Goal: Transaction & Acquisition: Obtain resource

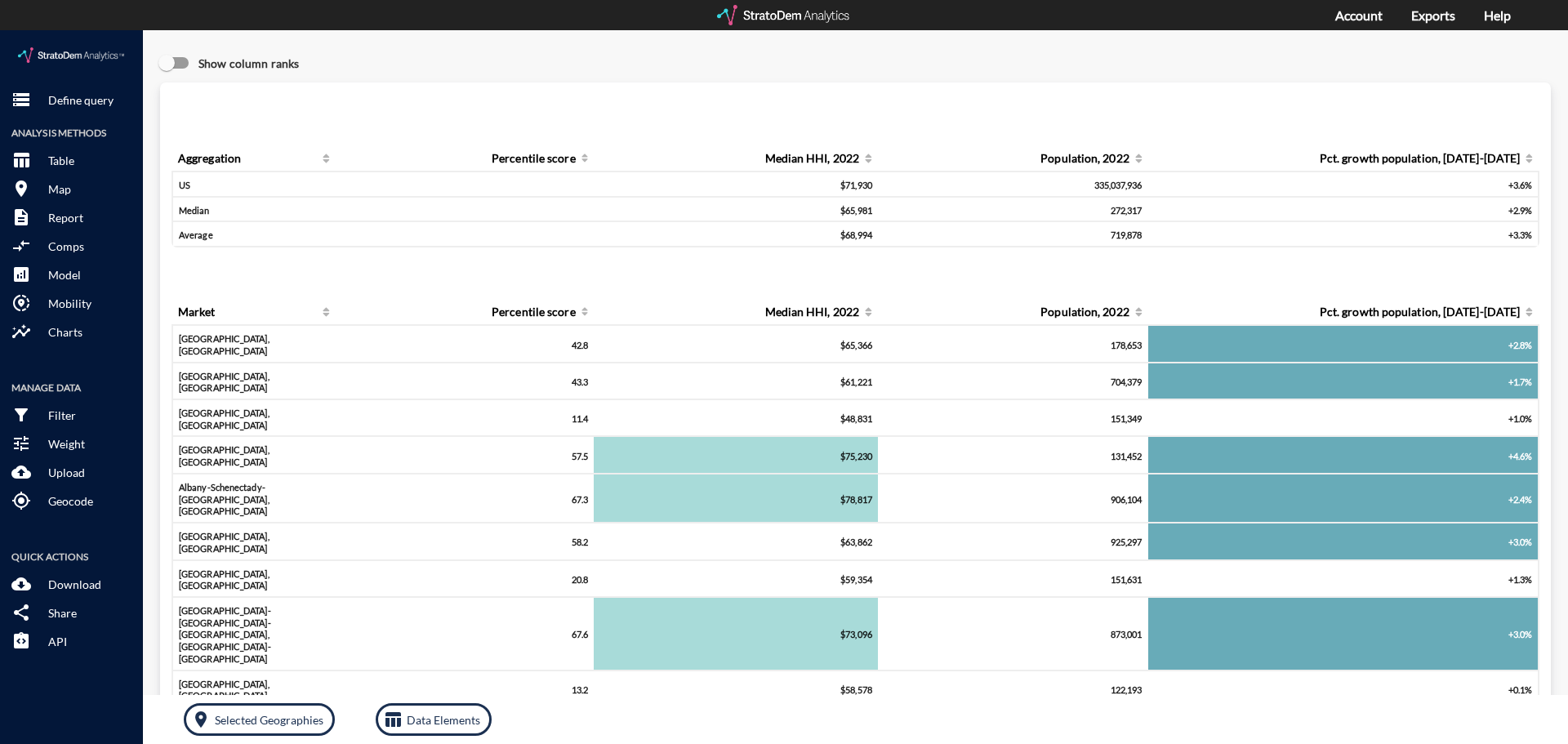
click button "storage Define query"
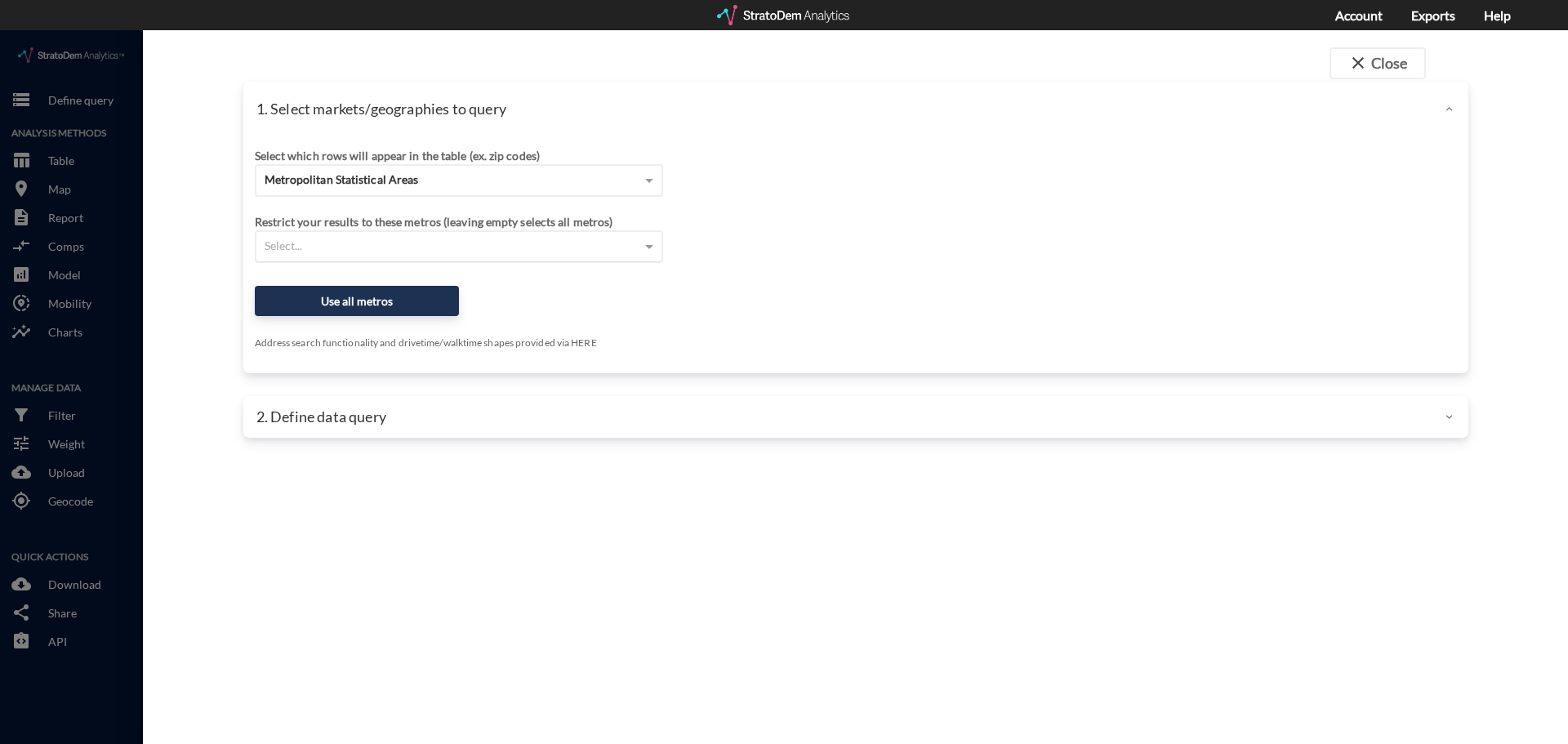
click div "Select..."
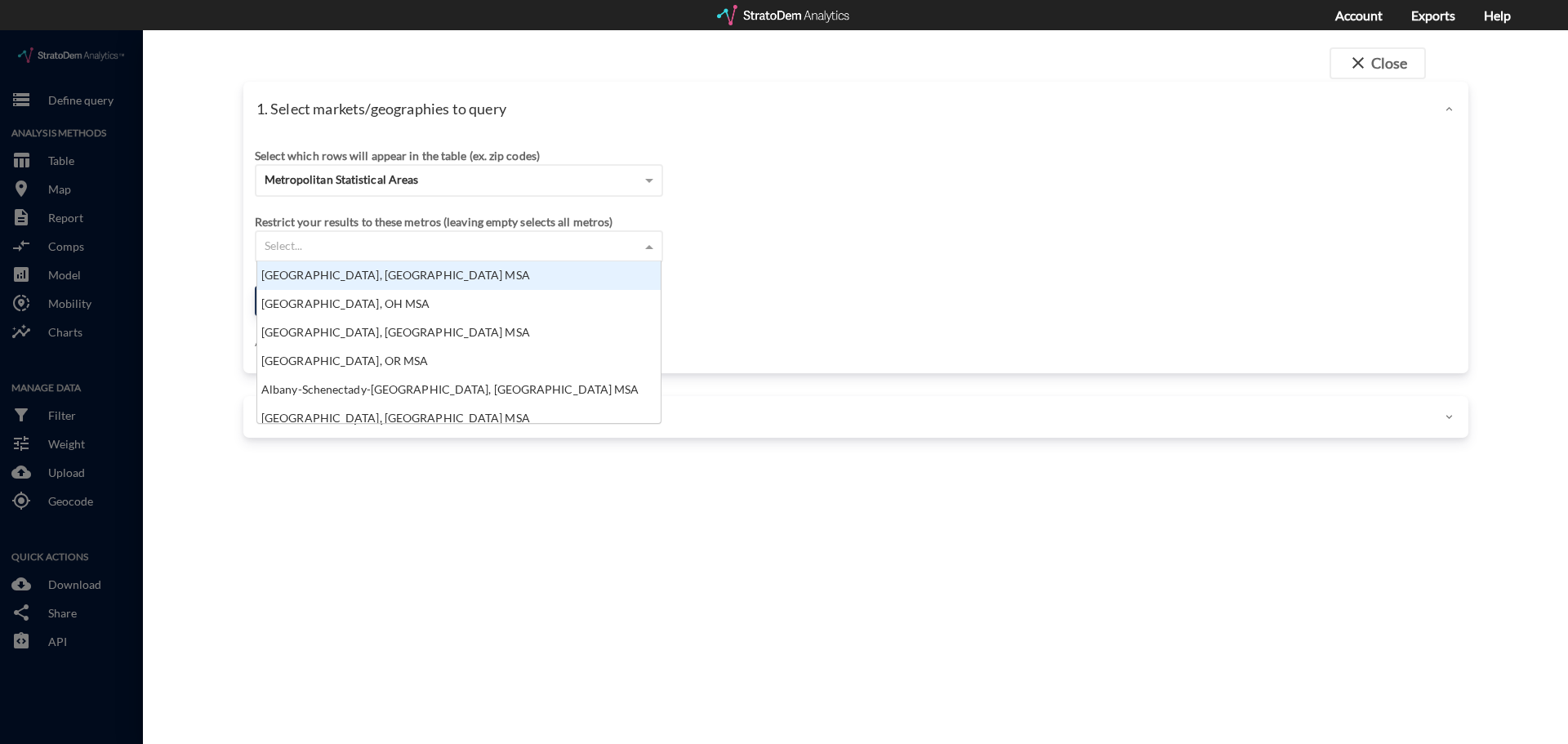
scroll to position [150, 393]
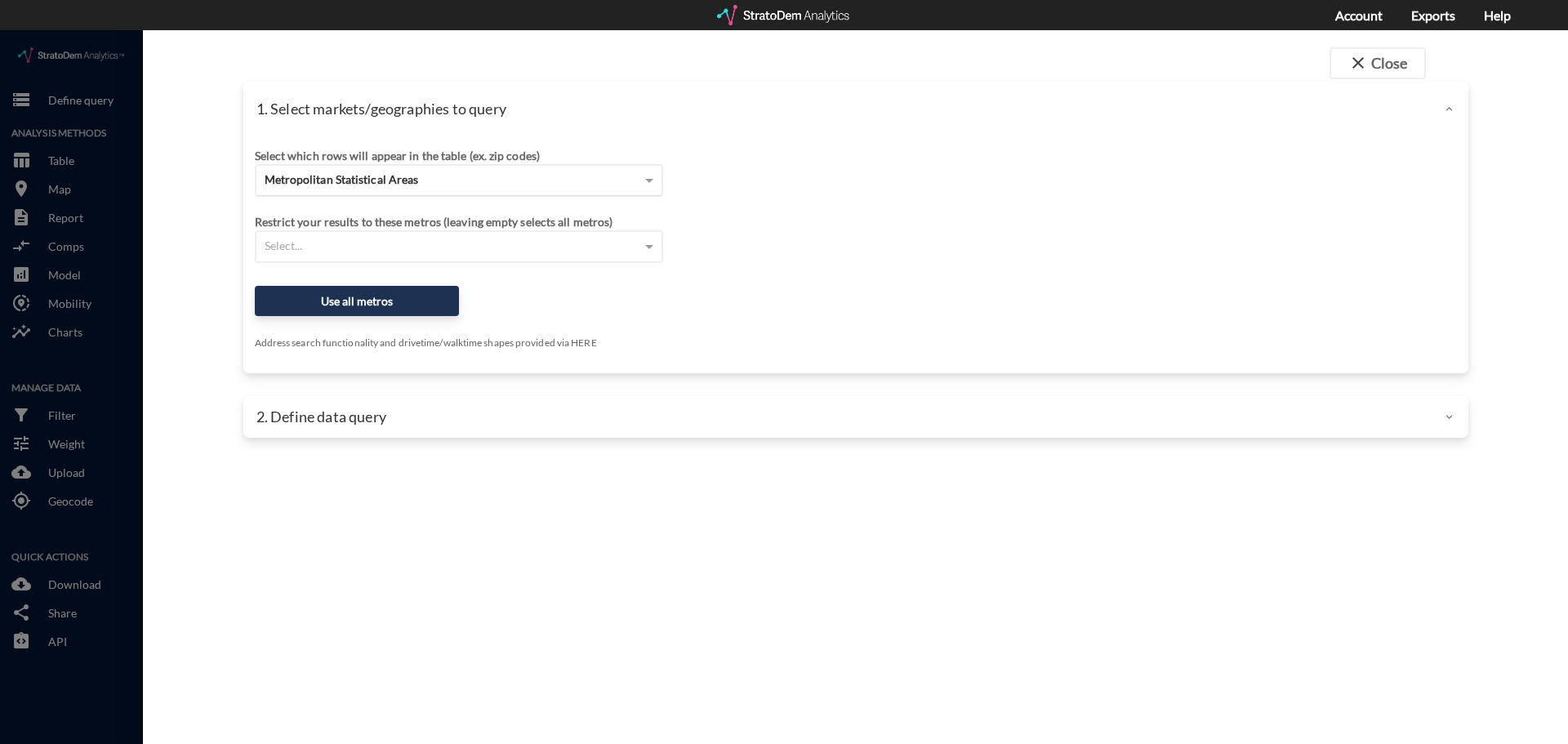
drag, startPoint x: 433, startPoint y: 219, endPoint x: 384, endPoint y: 137, distance: 95.5
click div "Select which rows will appear in the table (ex. zip codes) Metropolitan Statist…"
click span "Metropolitan Statistical Areas"
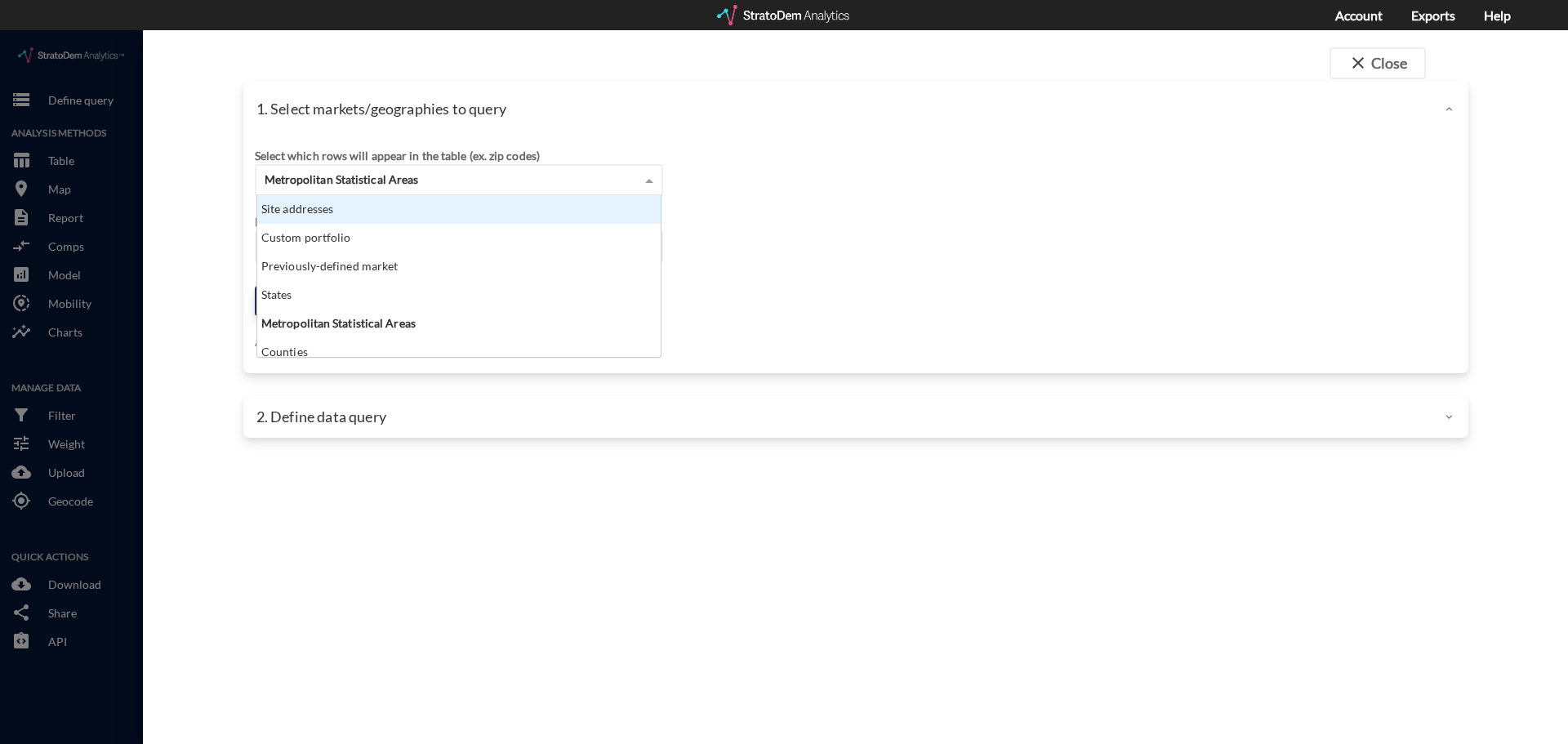
click div "Site addresses"
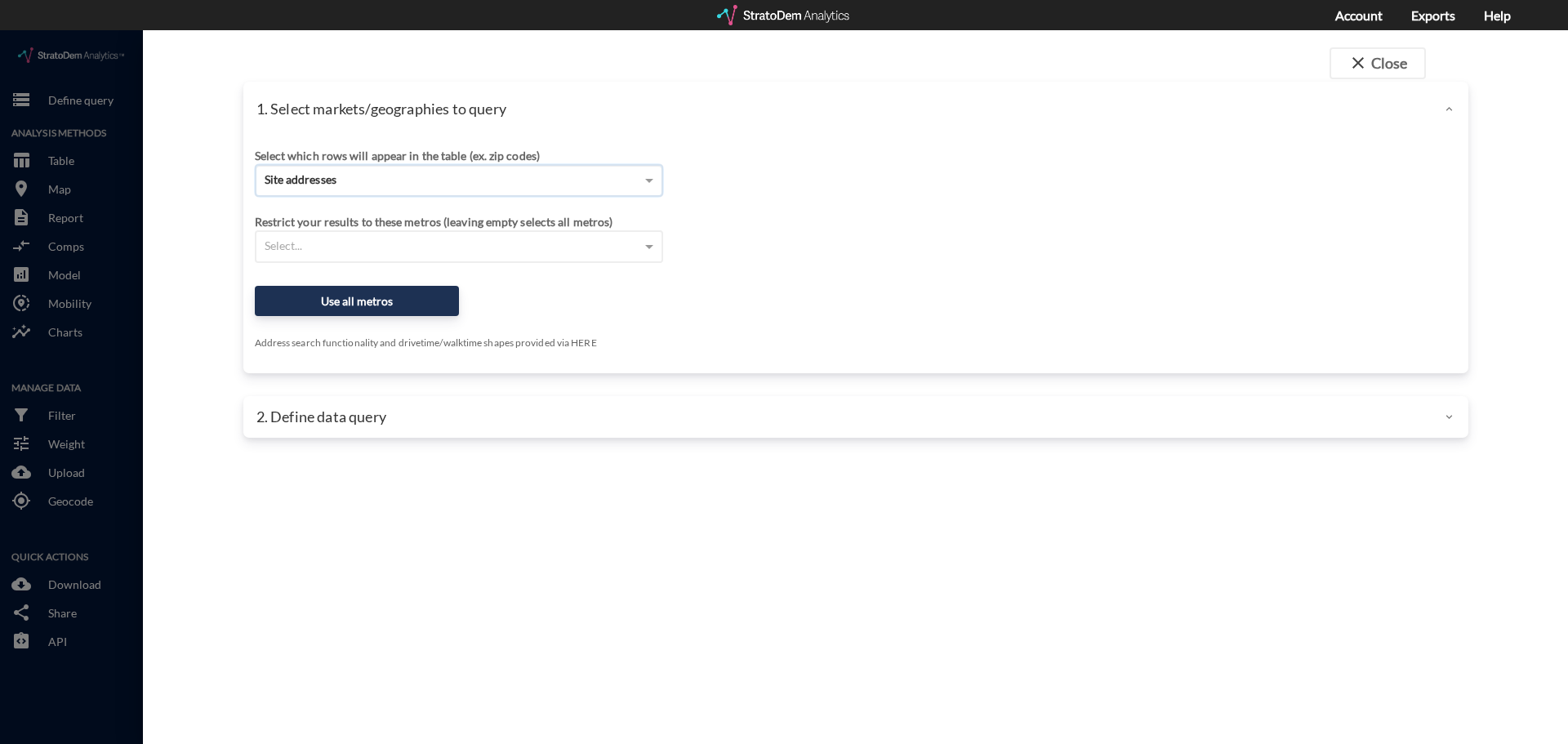
click div "Select which rows will appear in the table (ex. zip codes) Site addresses Selec…"
click input "Enter an address"
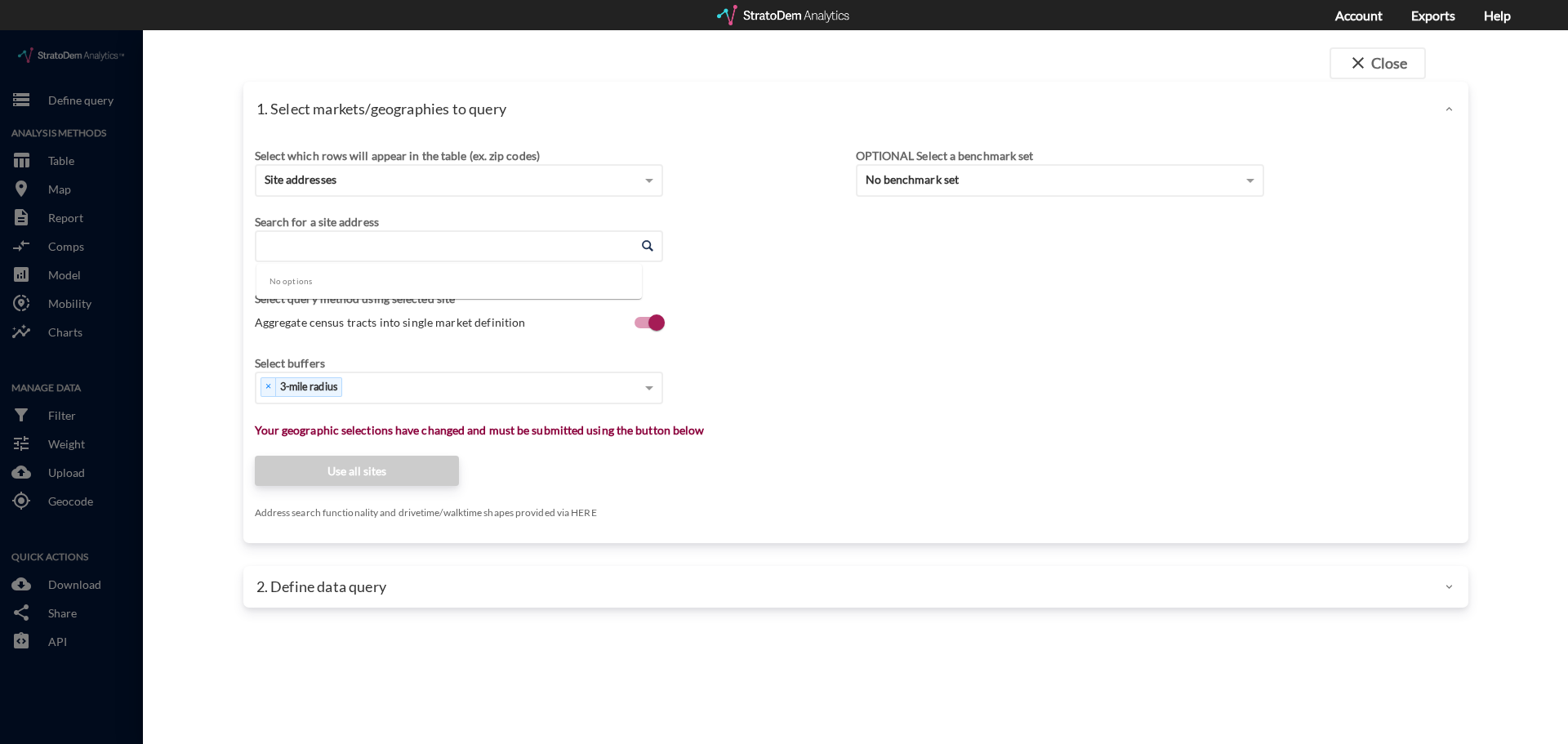
paste input "9560 Legacy Dr, Frisco, TX 75033"
type input "9560 Legacy Dr, Frisco, TX 75033"
click div "Search for a site address"
click input "Enter an address"
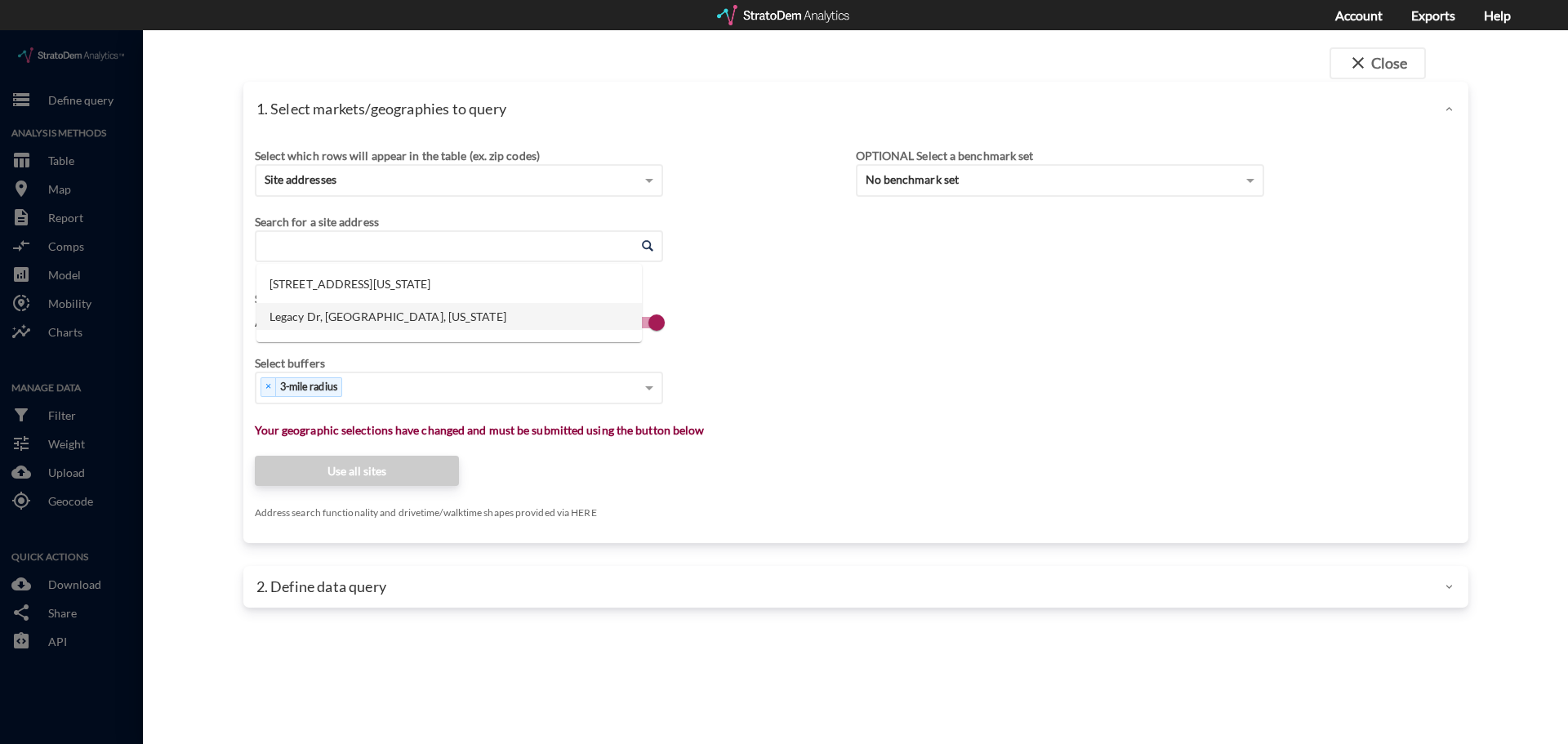
click li "9560 Legacy Dr, Frisco, Texas"
type input "9560 Legacy Dr, Frisco, Texas"
click div "Select which rows will appear in the table (ex. zip codes) Site addresses Selec…"
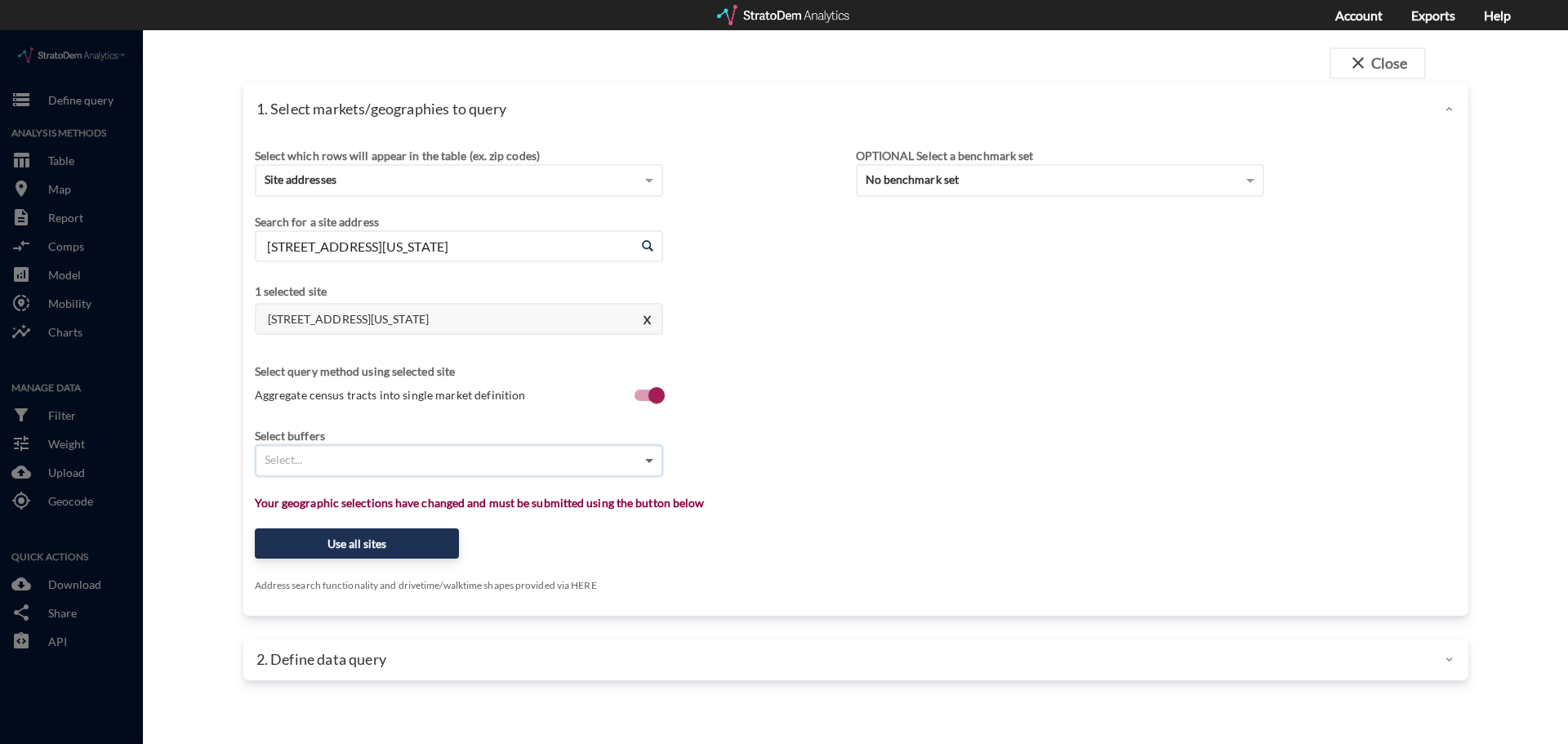
click span
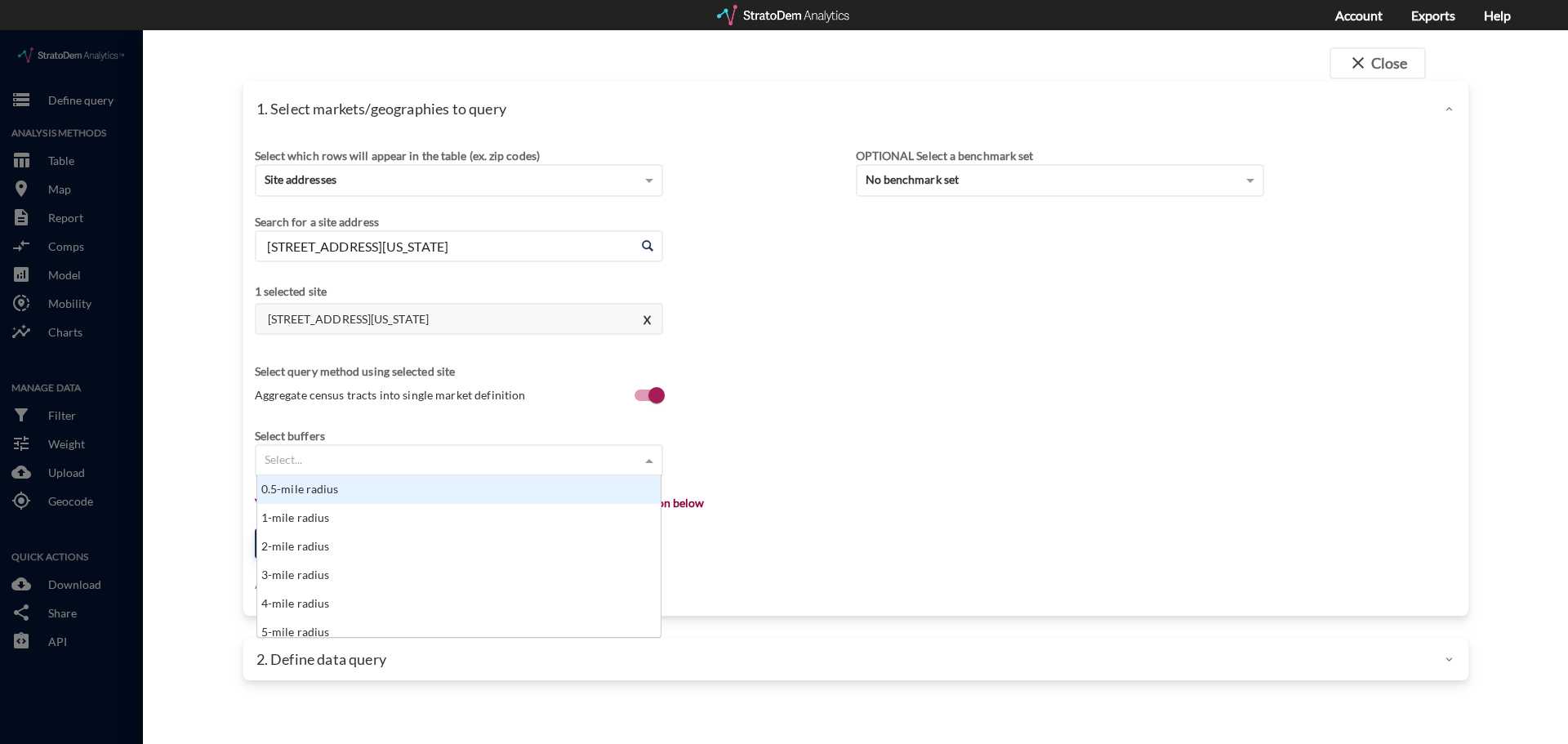
click span
click div "Select..."
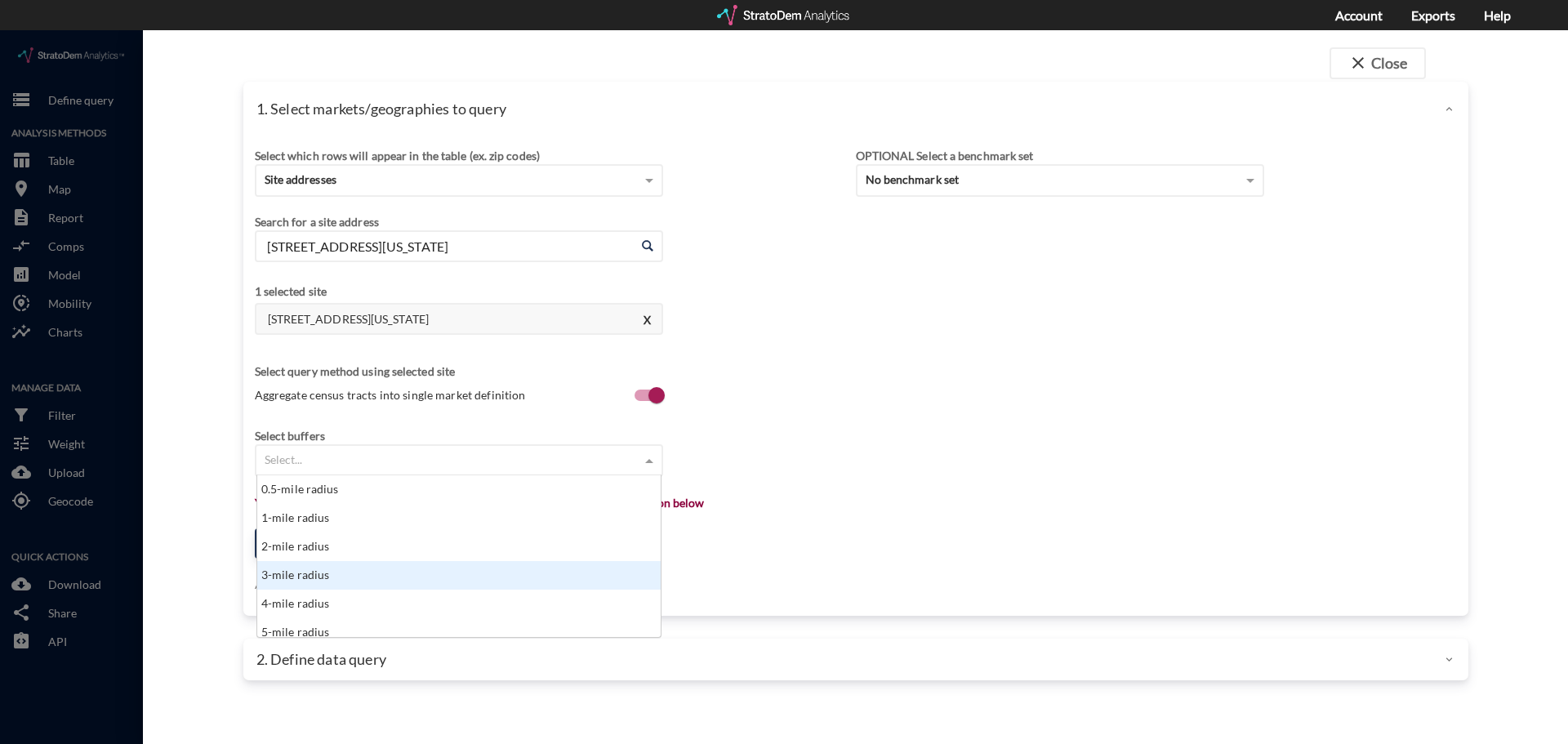
click div "3-mile radius"
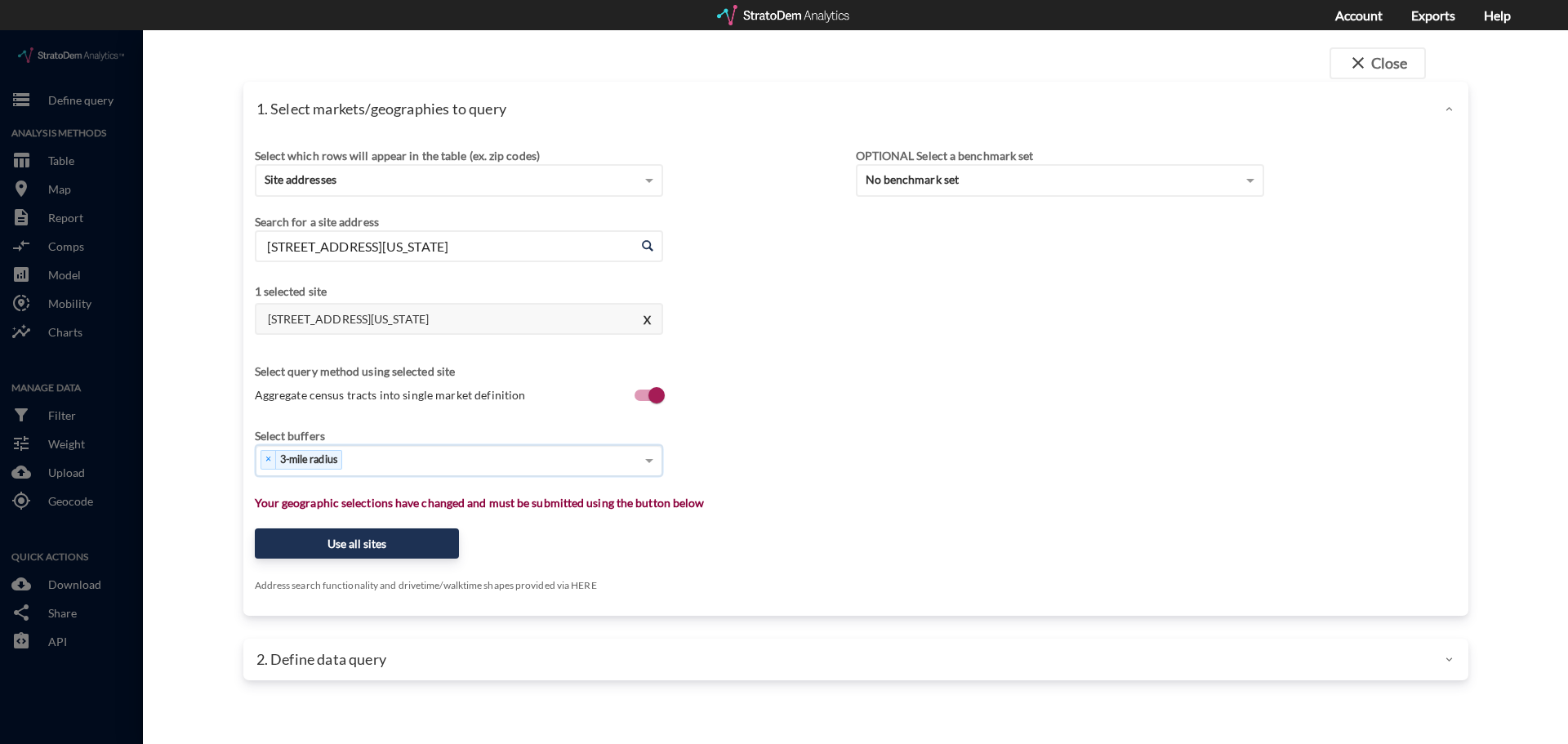
click div "× 3-mile radius"
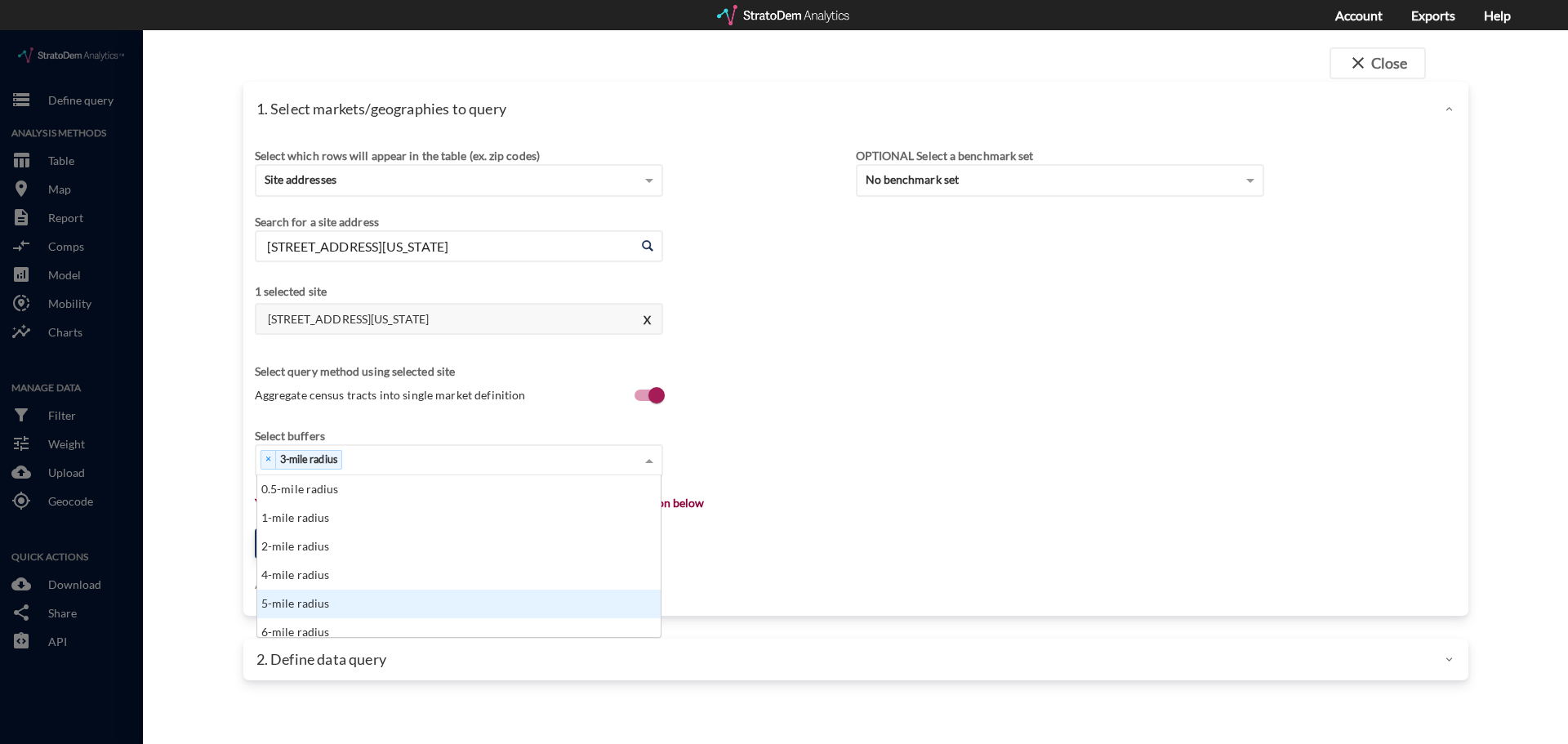
click div "5-mile radius"
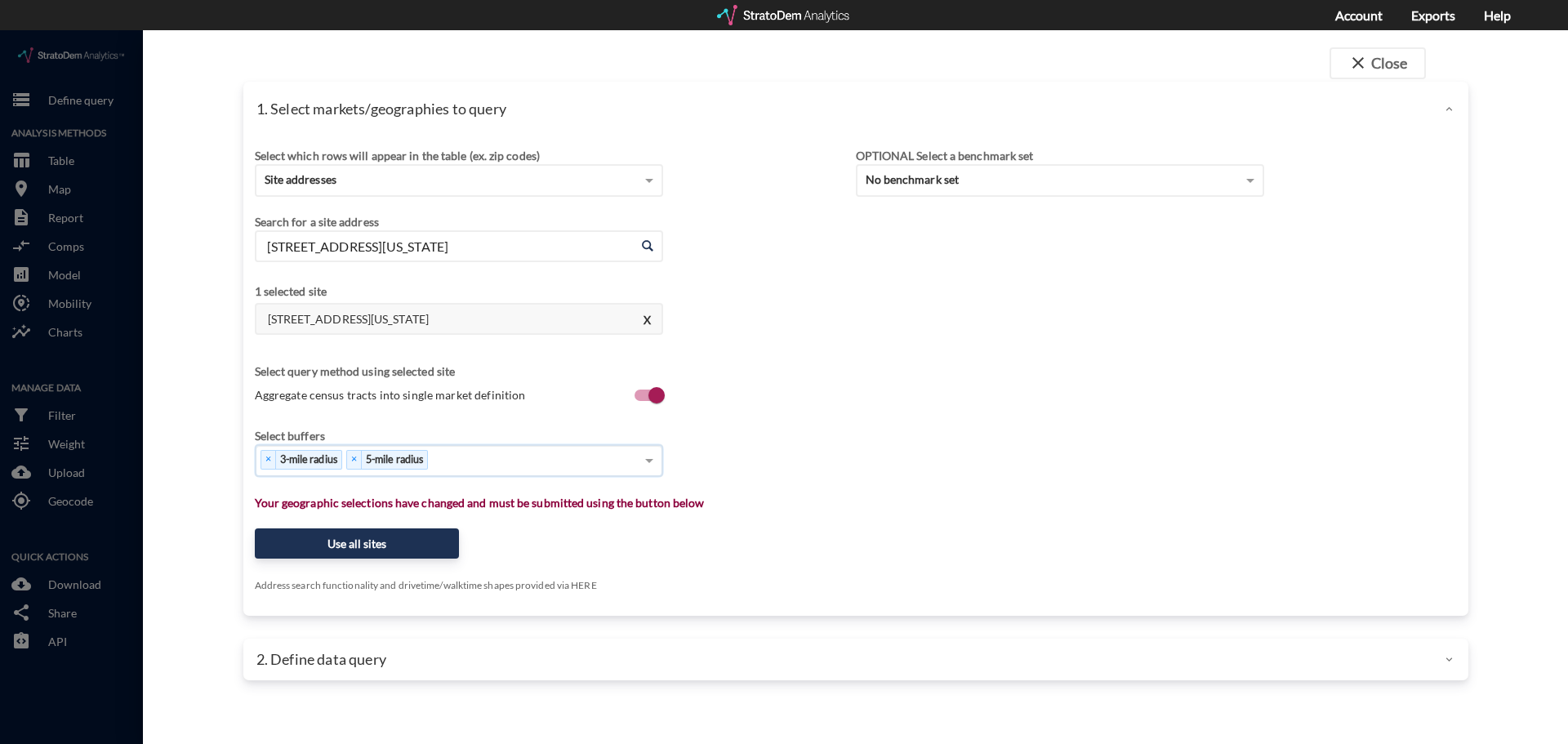
click div "× 3-mile radius × 5-mile radius"
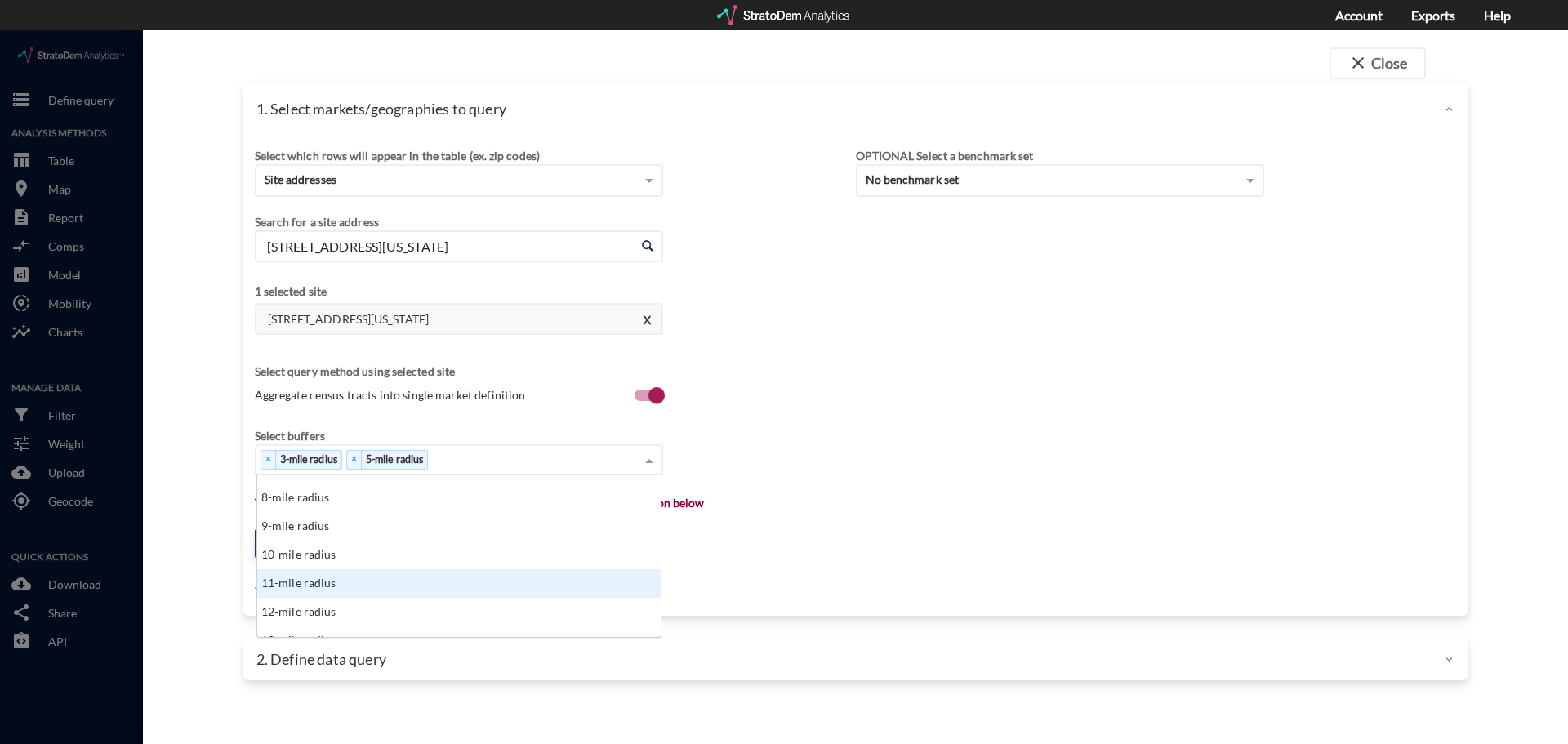
scroll to position [245, 0]
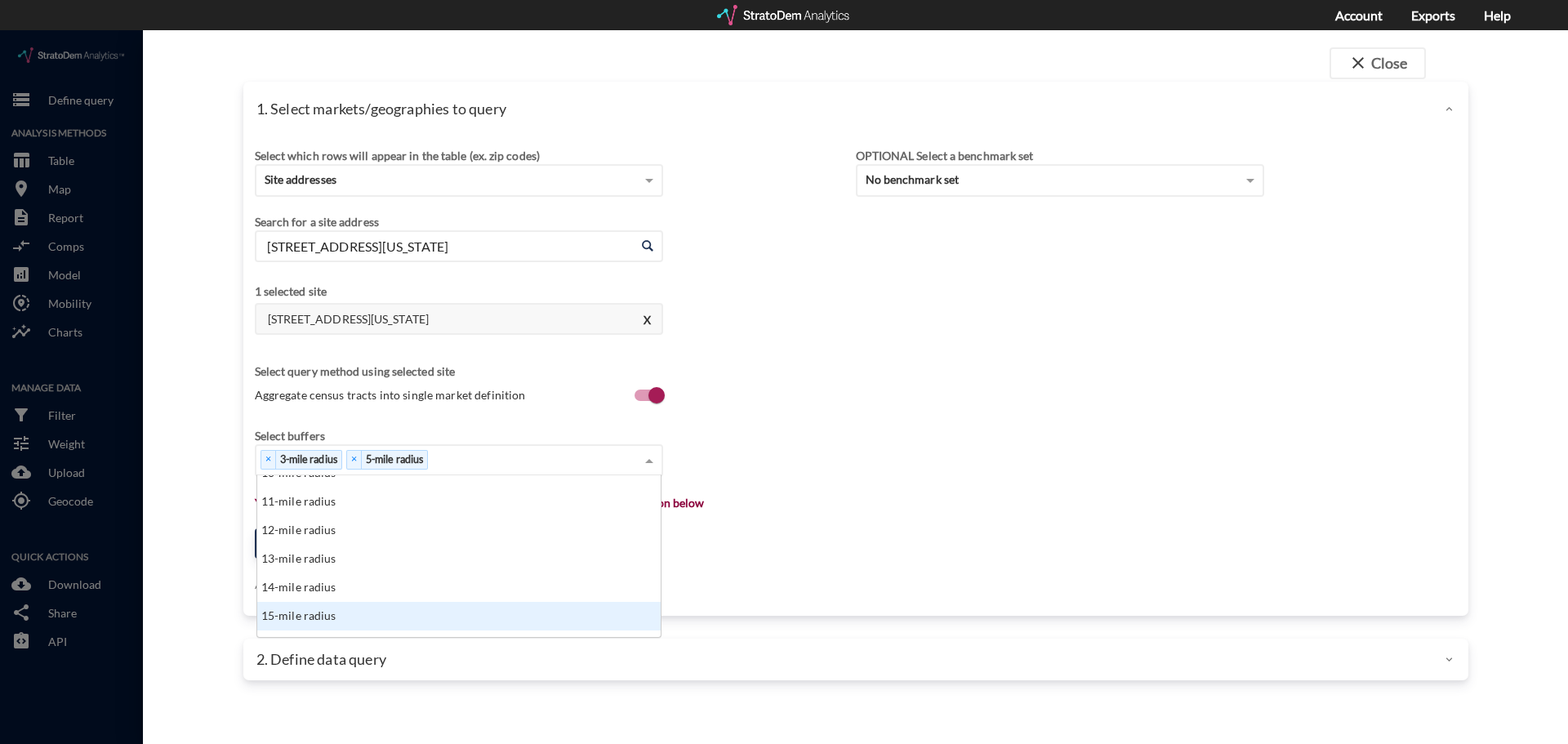
click div "15-mile radius"
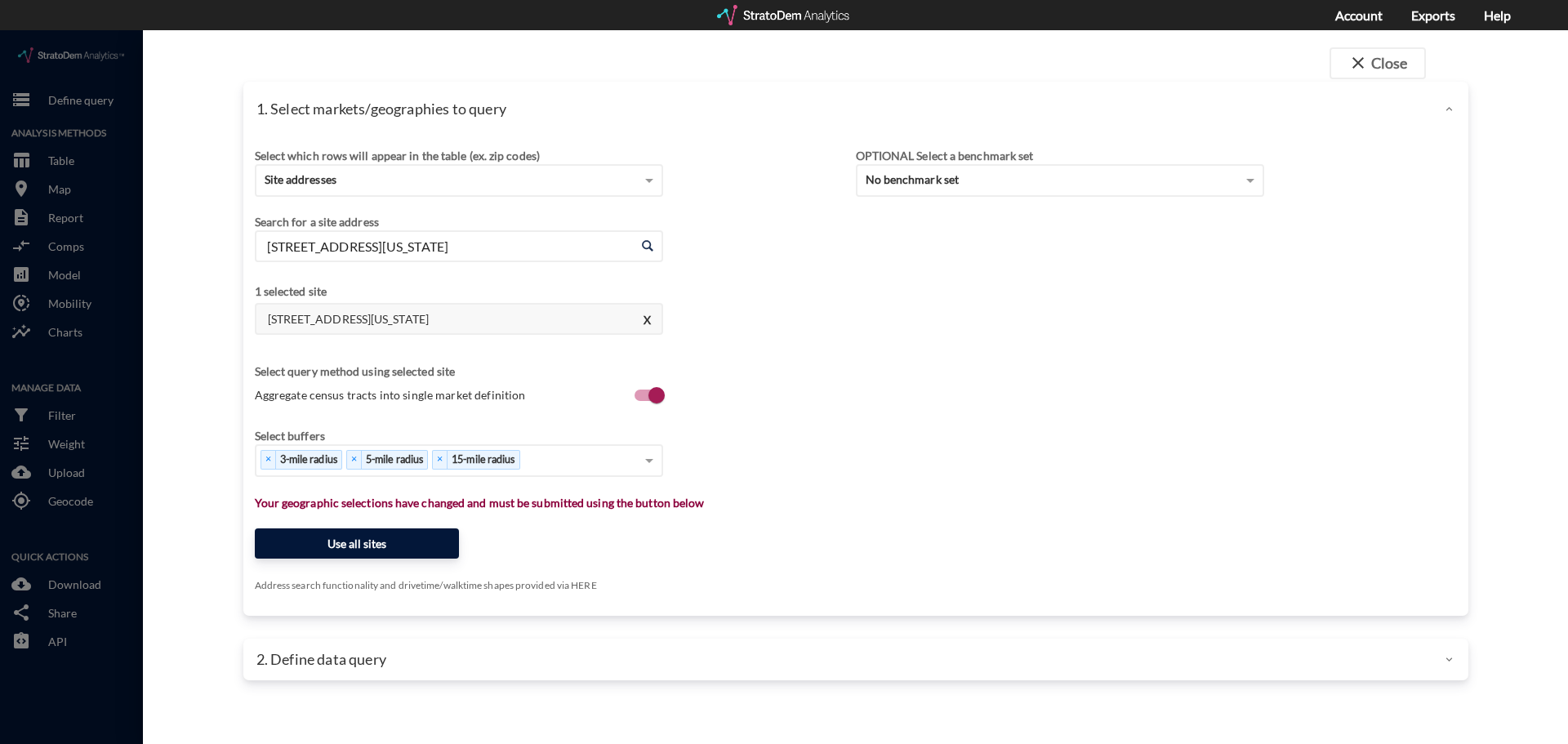
click button "Use all sites"
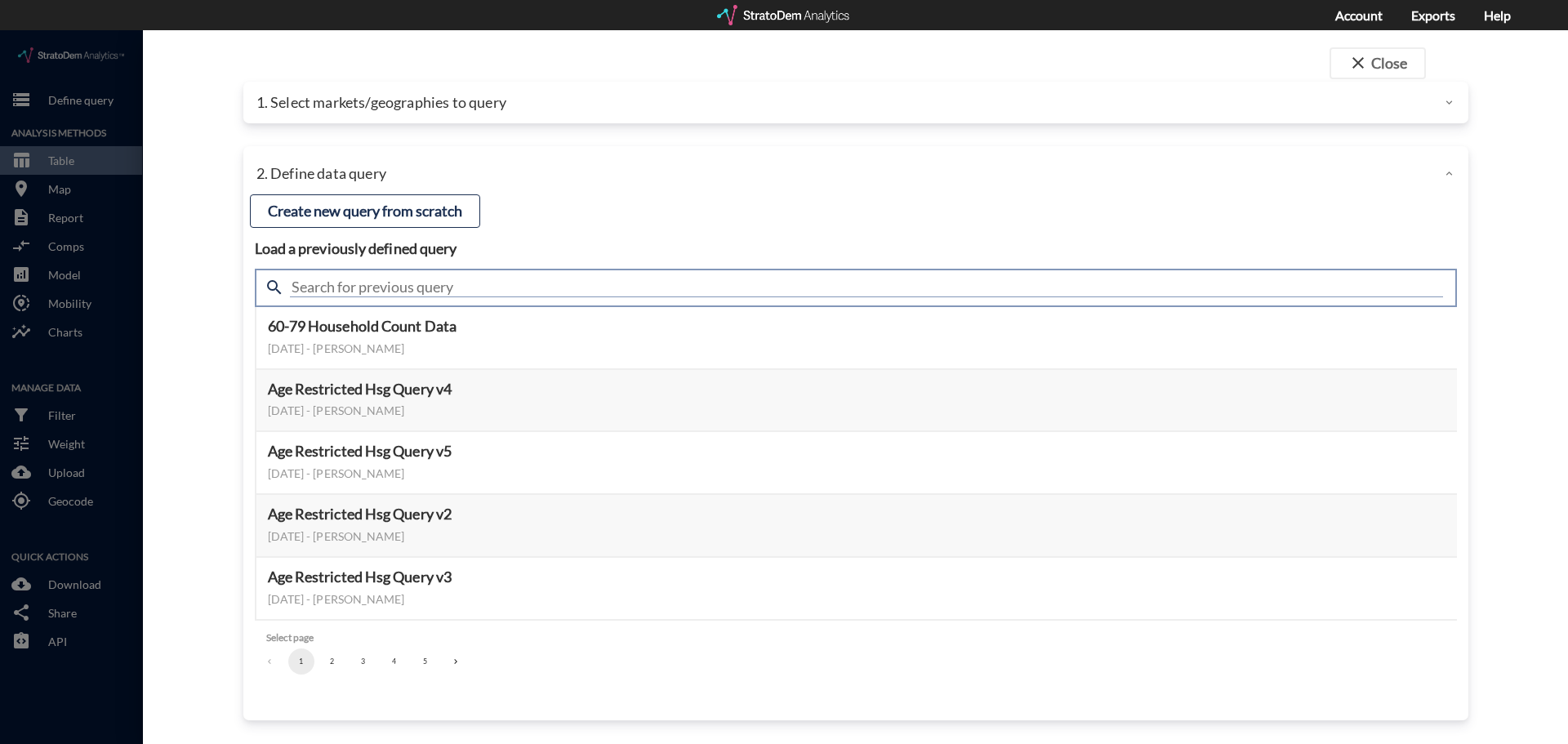
click input "text"
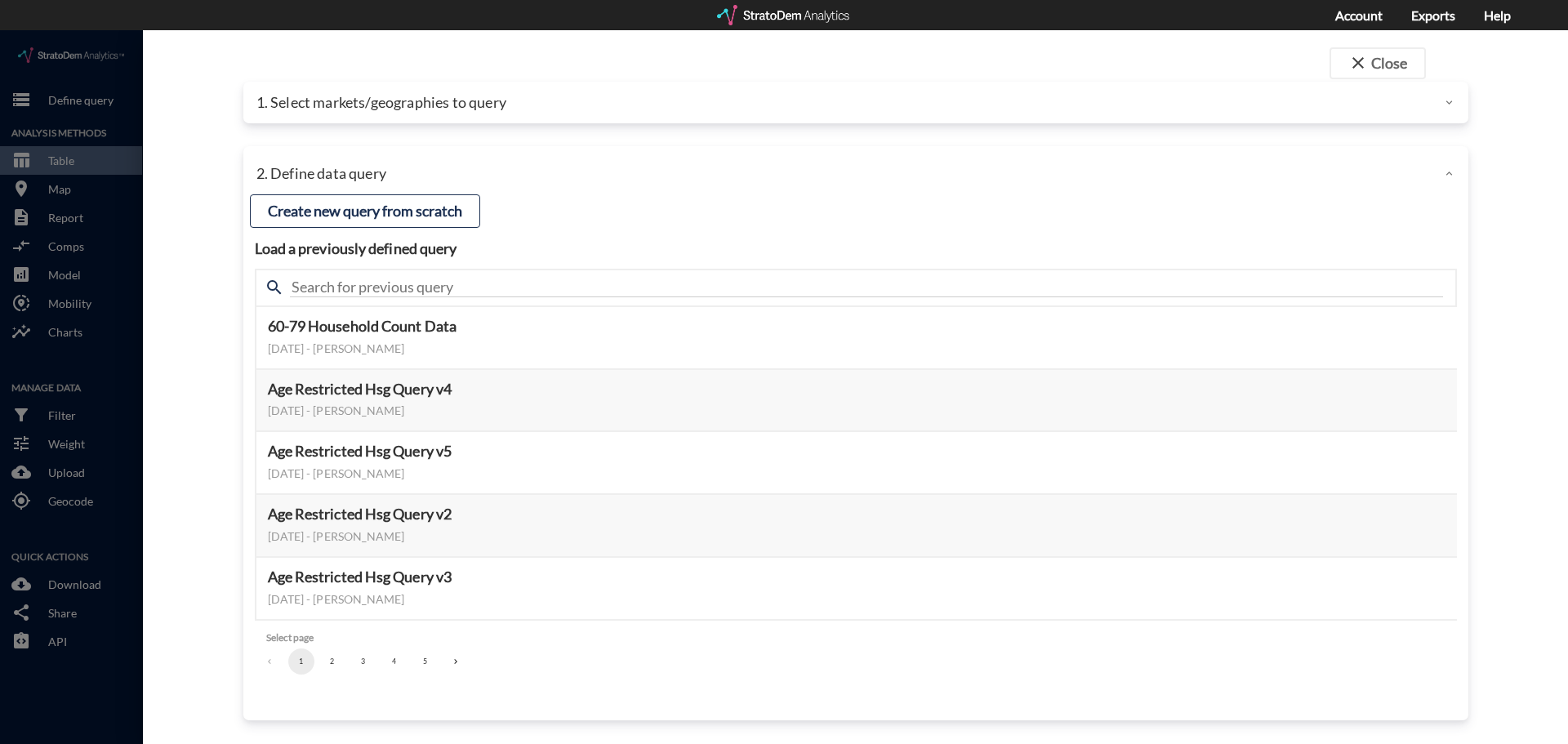
click div "search"
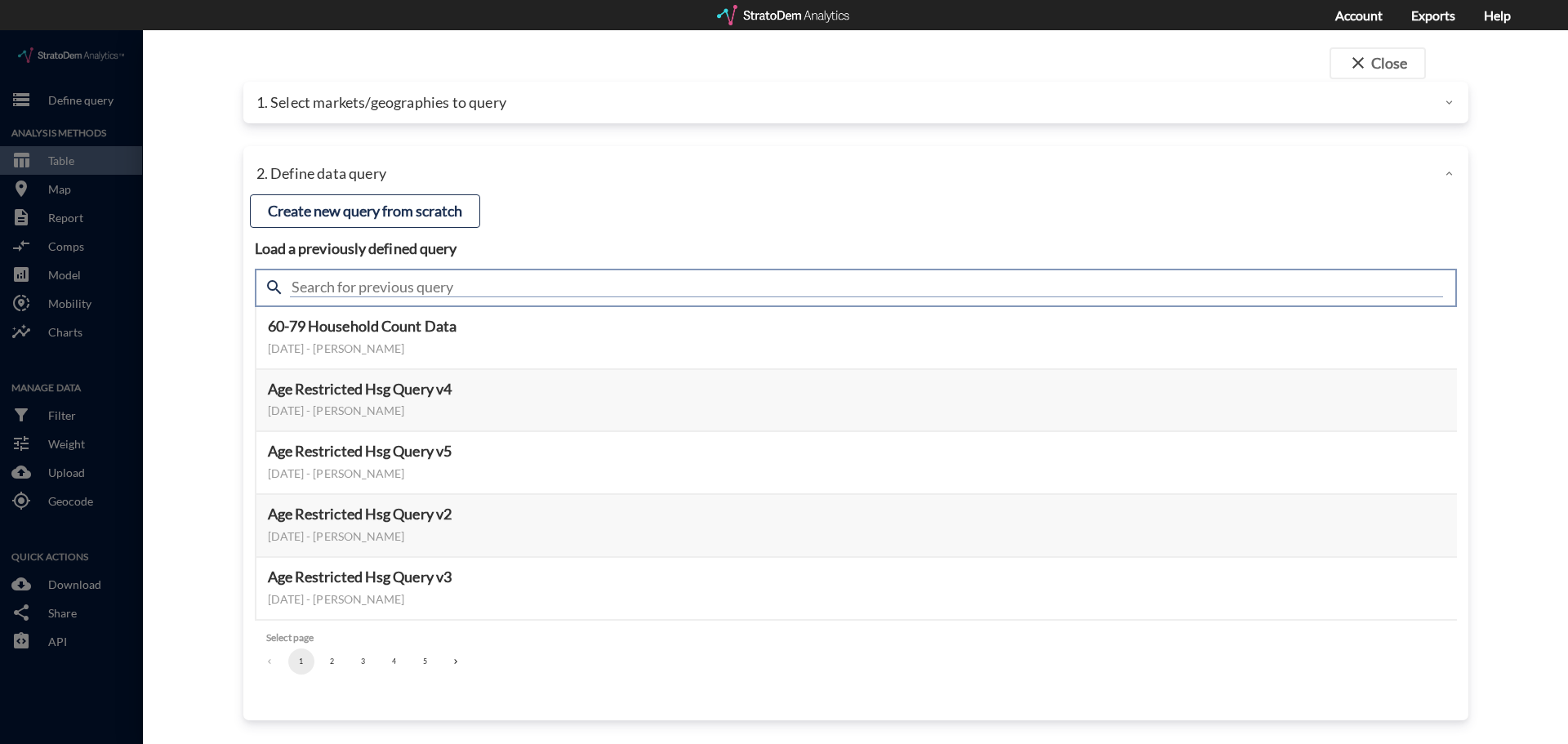
click input "text"
type input "senior"
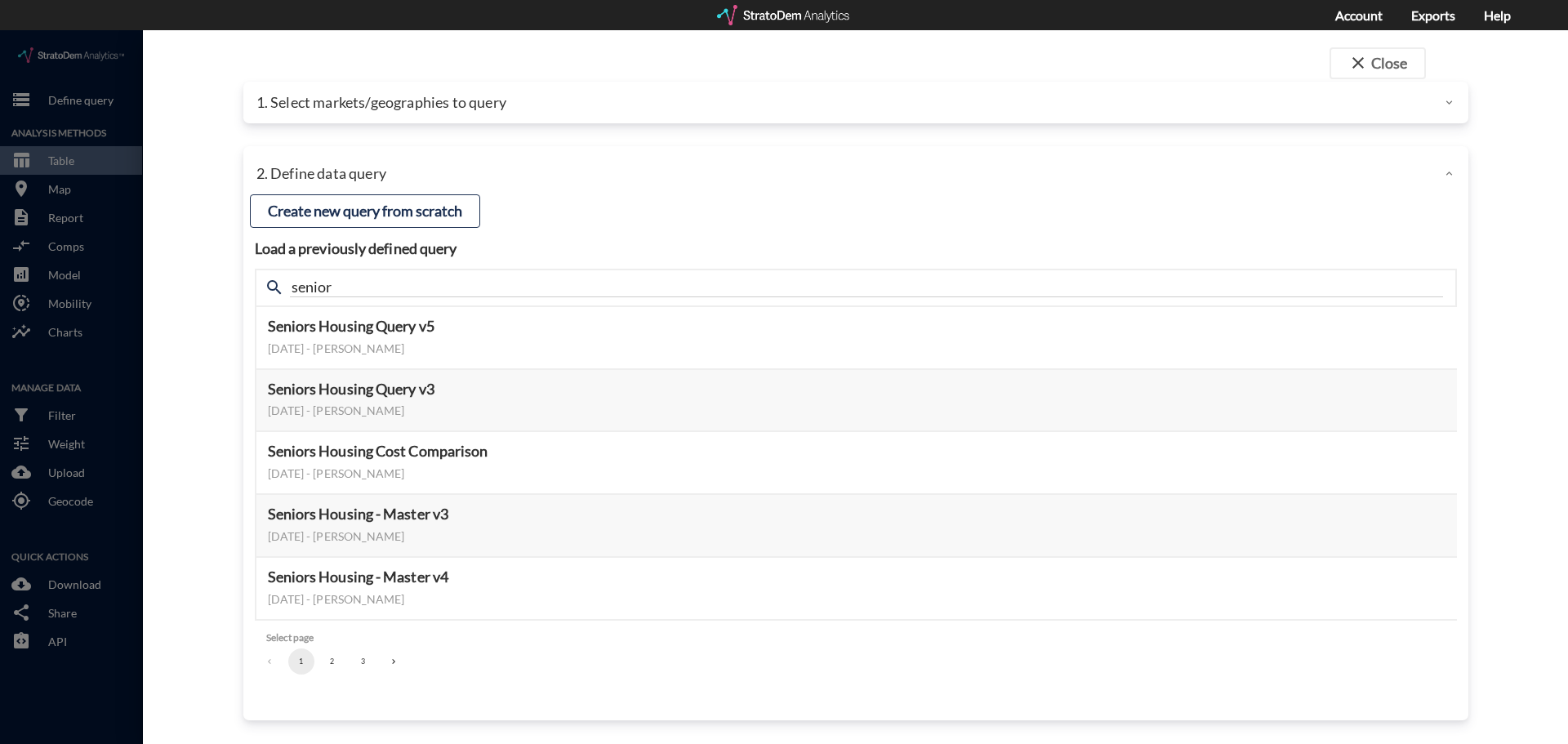
click h4 "Load a previously defined query"
click button "Select this query"
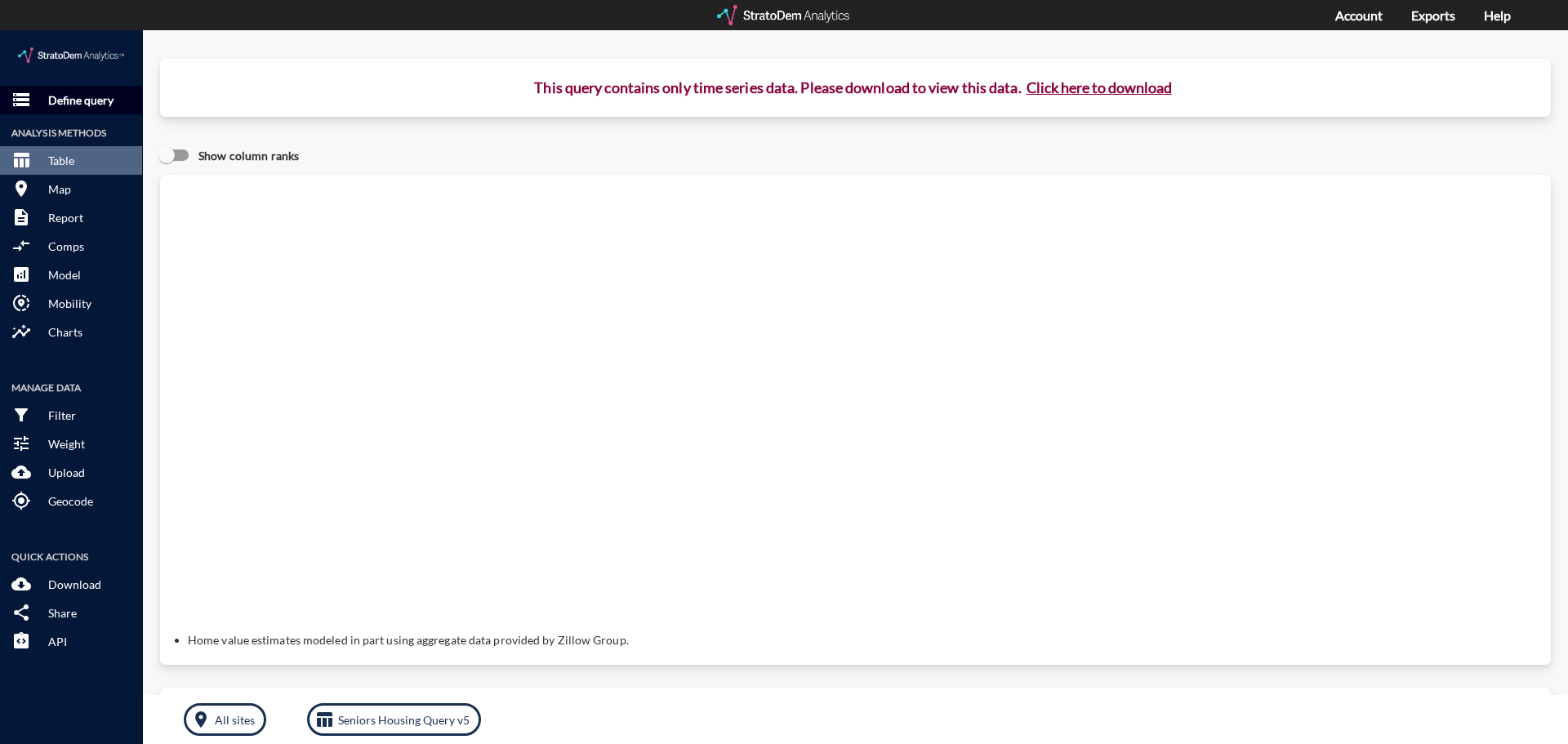
click p "Define query"
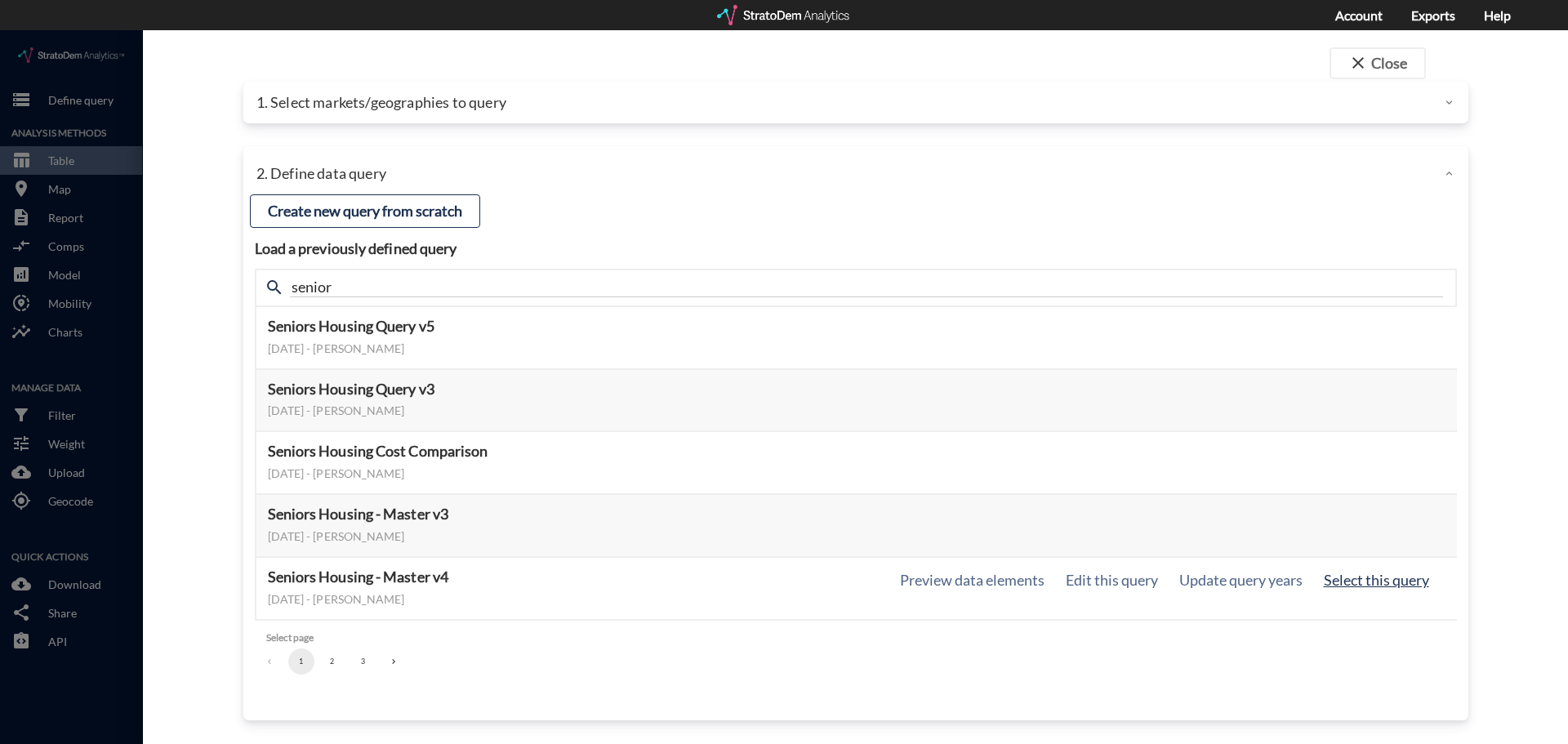
click button "Select this query"
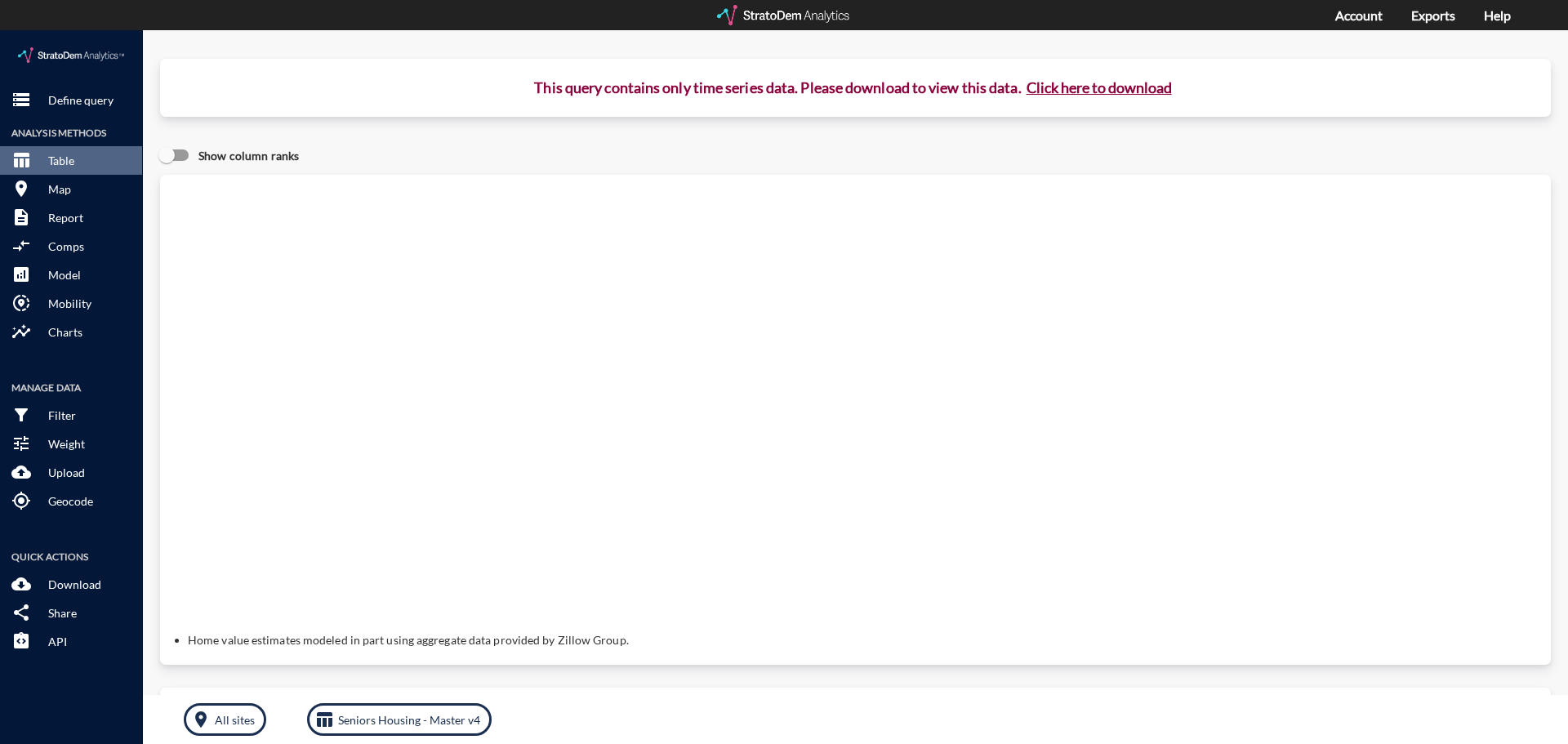
click button "Click here to download"
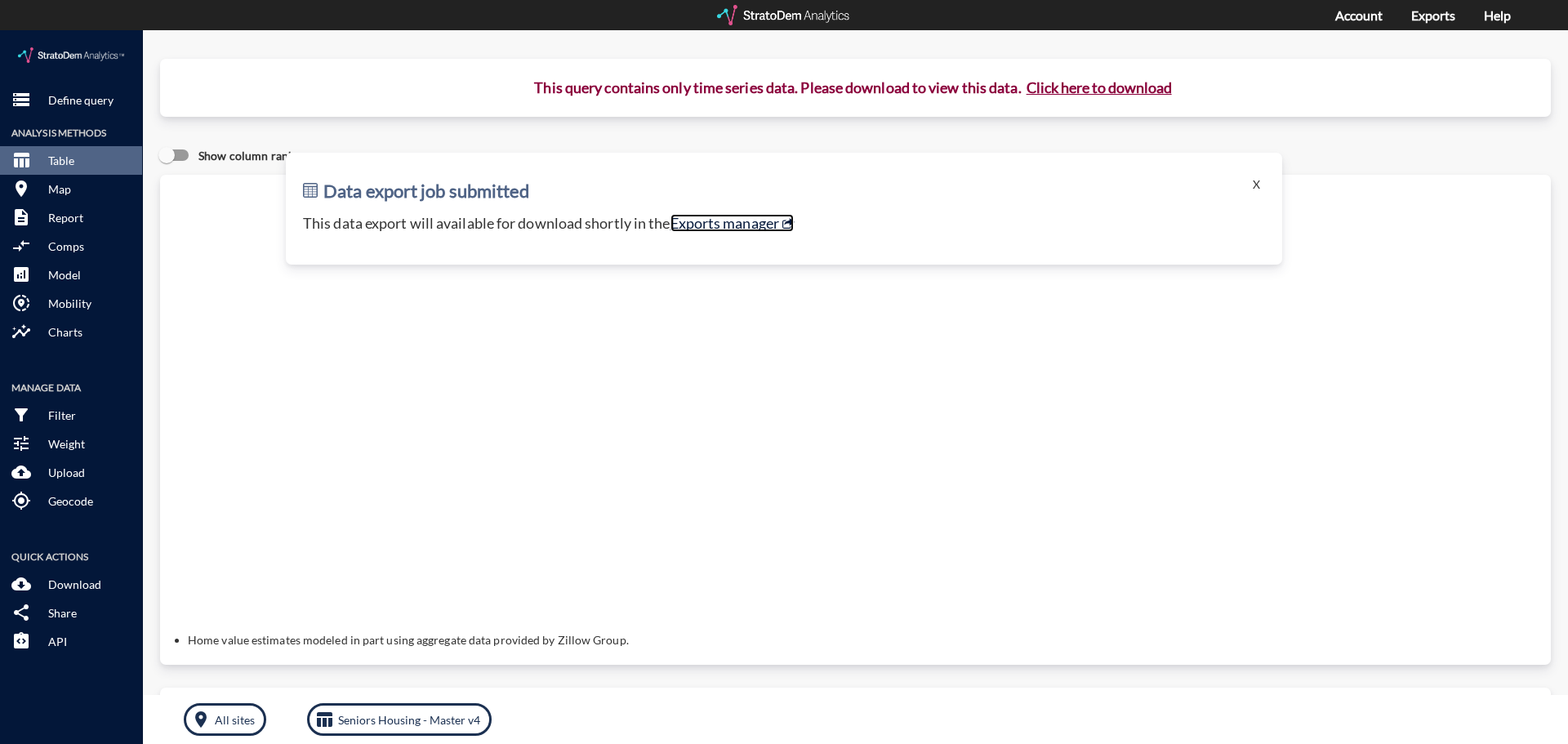
click link "Exports manager"
click p "Define query"
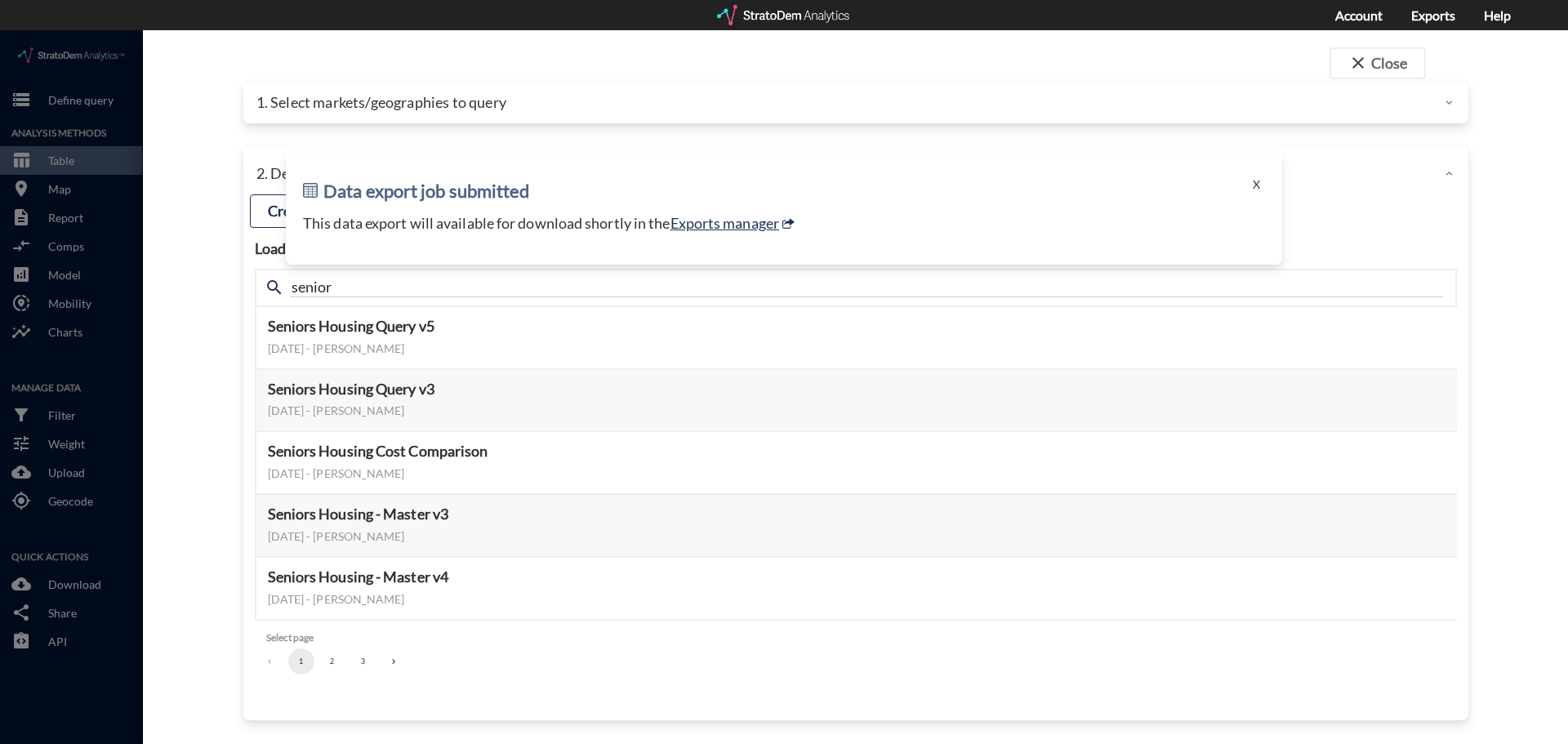
click p "1. Select markets/geographies to query"
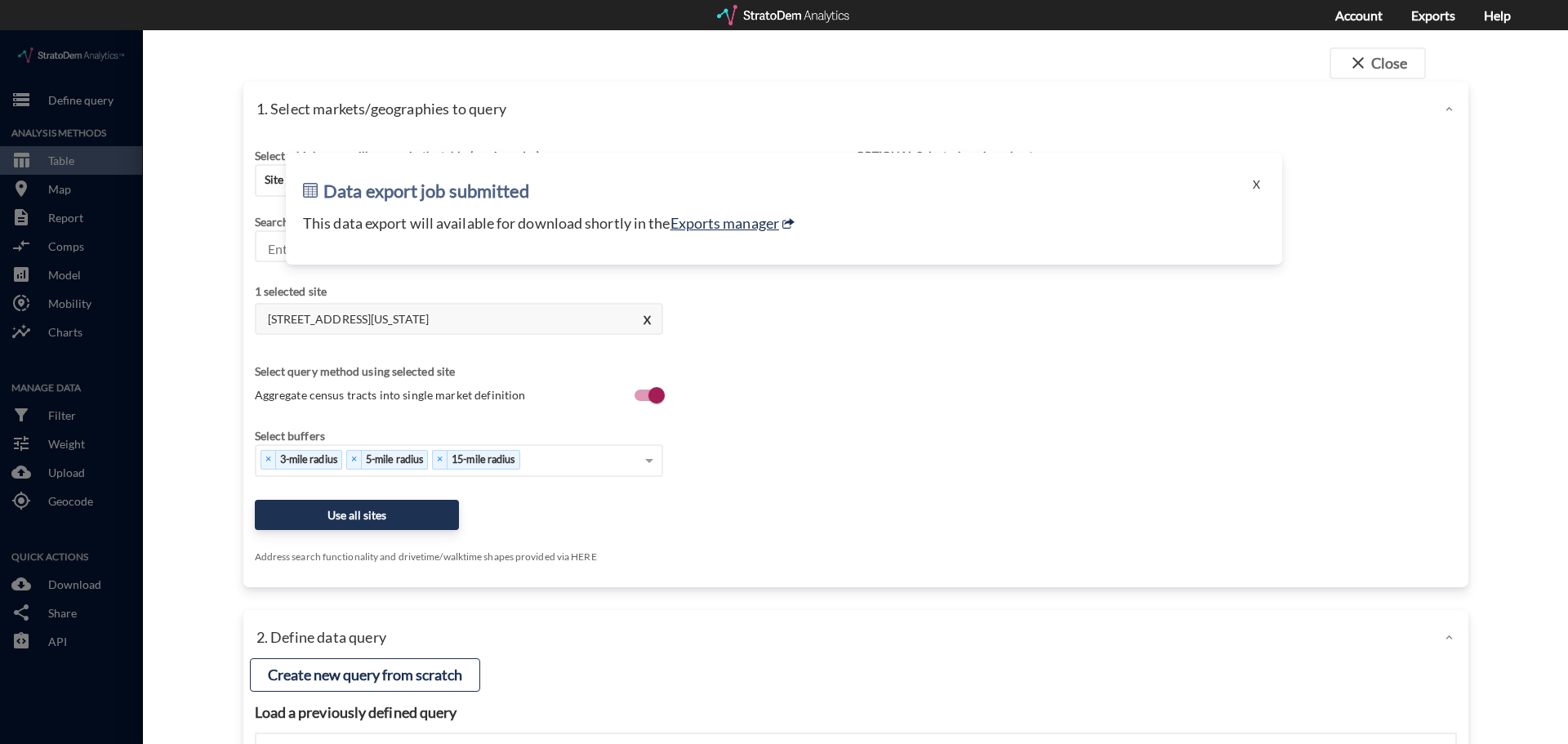
drag, startPoint x: 207, startPoint y: 170, endPoint x: 235, endPoint y: 183, distance: 30.9
click div "close Close 1. Select markets/geographies to query Select which rows will appea…"
click button "X"
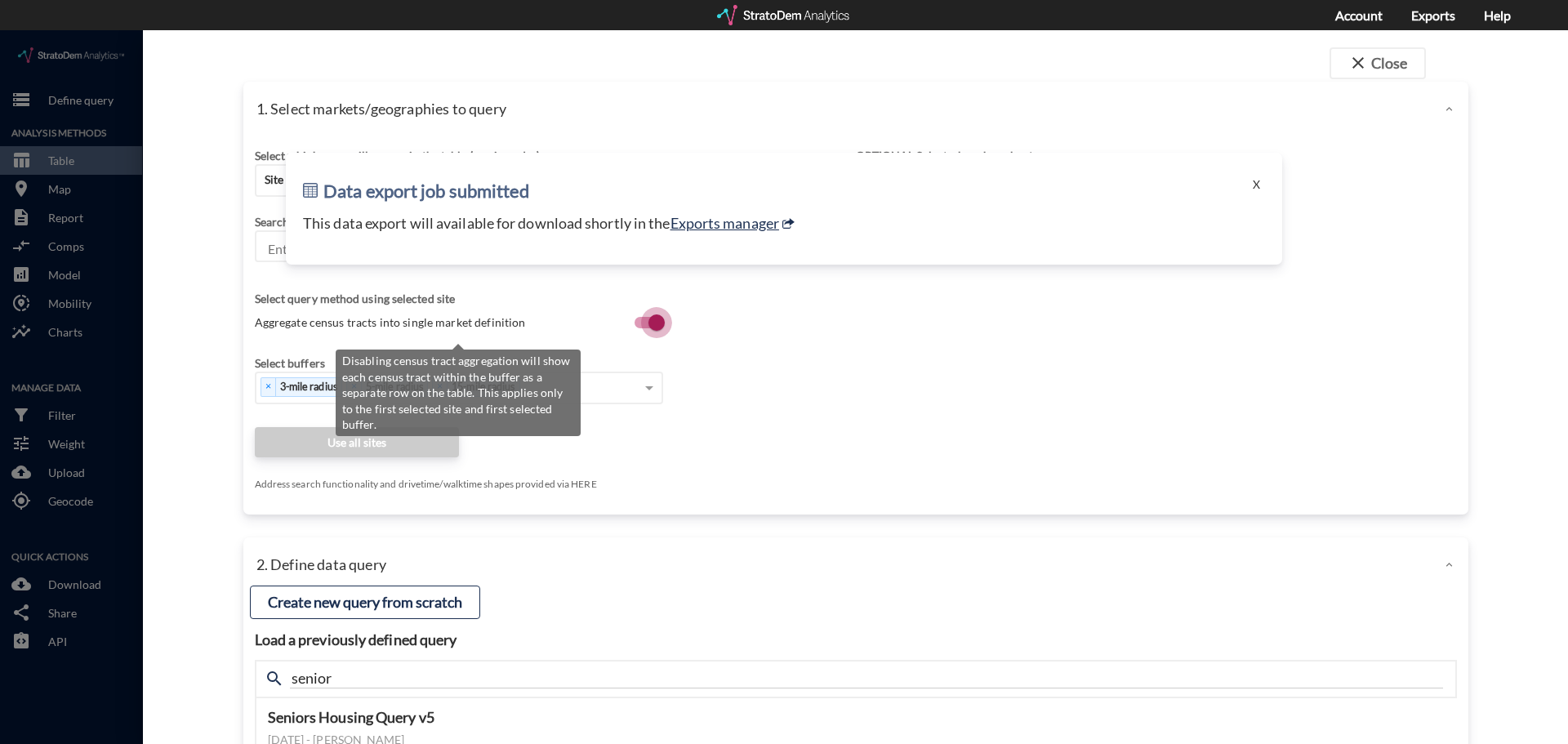
click input "Aggregate census tracts into single market definition"
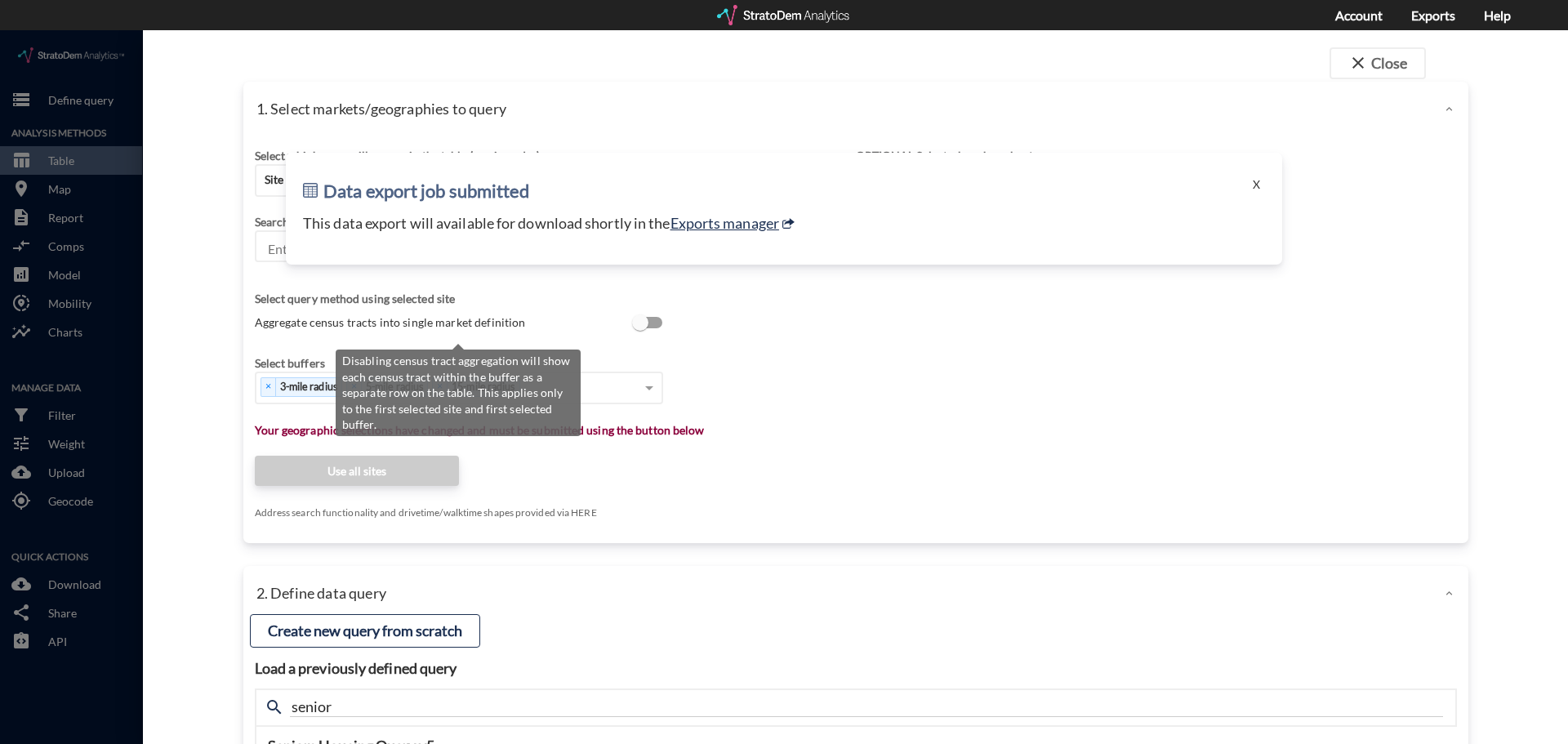
click input "Aggregate census tracts into single market definition"
checkbox input "true"
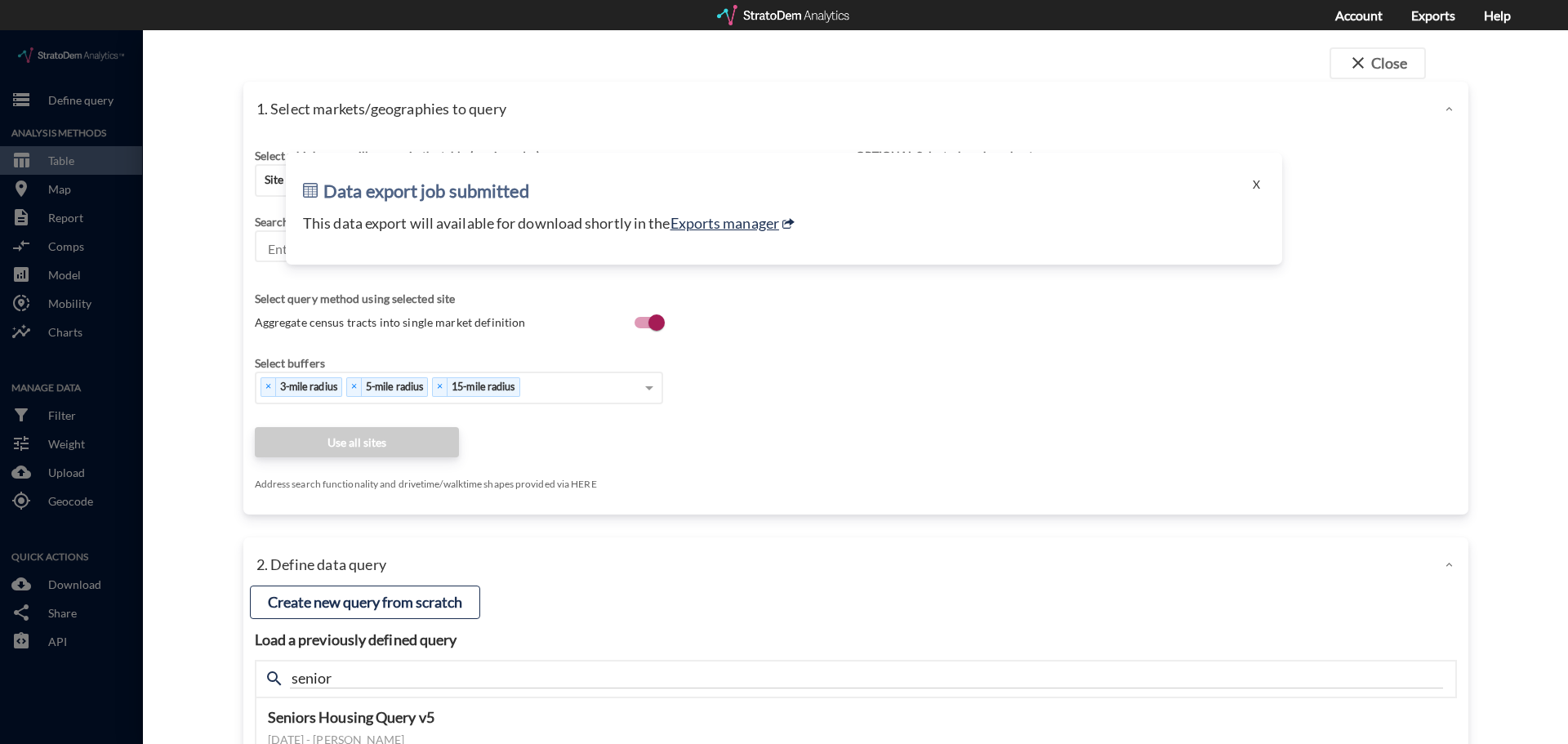
click div "Data export job submitted X This data export will available for download shortl…"
click button "X"
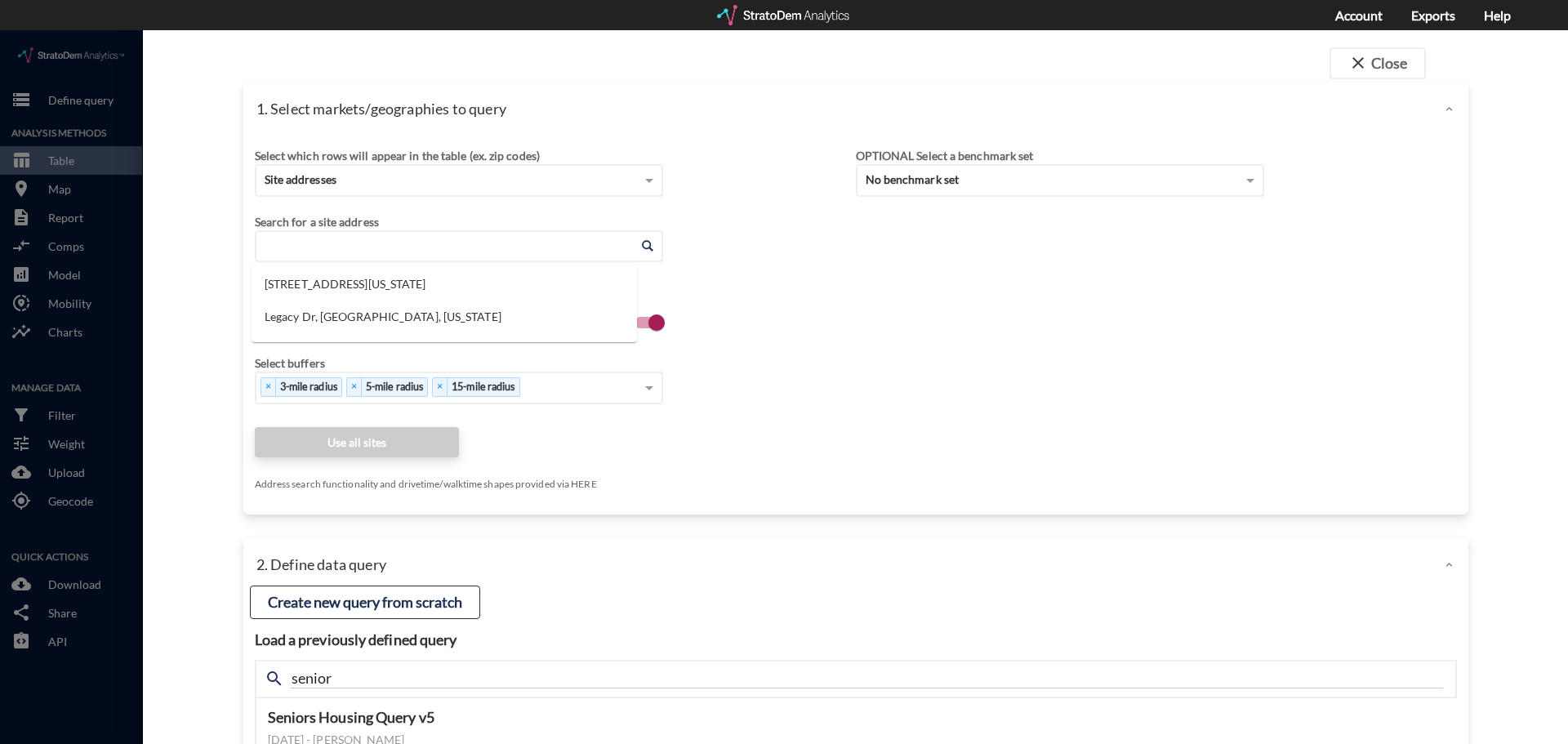
drag, startPoint x: 555, startPoint y: 211, endPoint x: 545, endPoint y: 215, distance: 10.8
click input "Enter an address"
paste input "2283 Fairview Rd, Costa Mesa, CA 92627"
click li "2283 Fairview Rd, Costa Mesa, California"
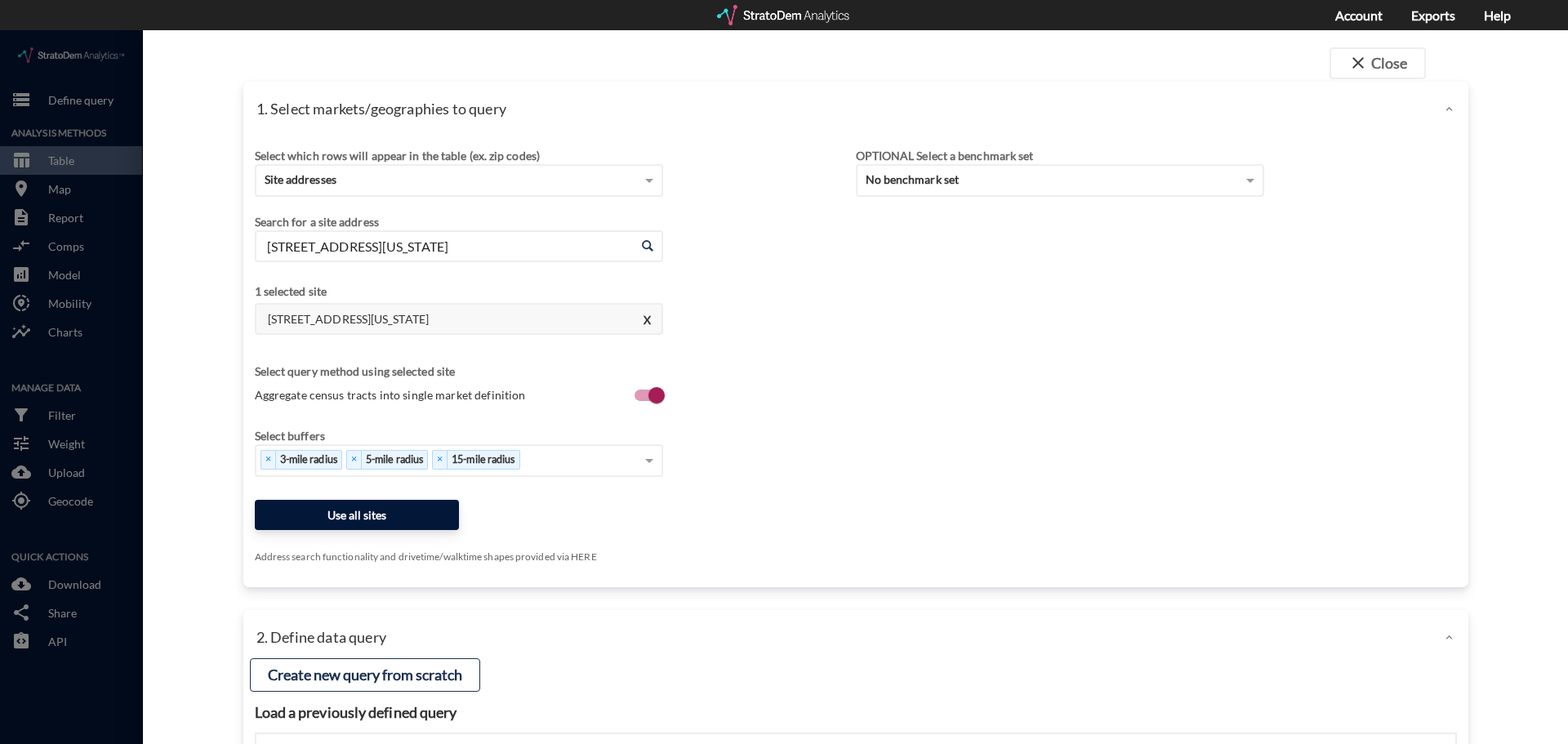
type input "2283 Fairview Rd, Costa Mesa, California"
click button "Use all sites"
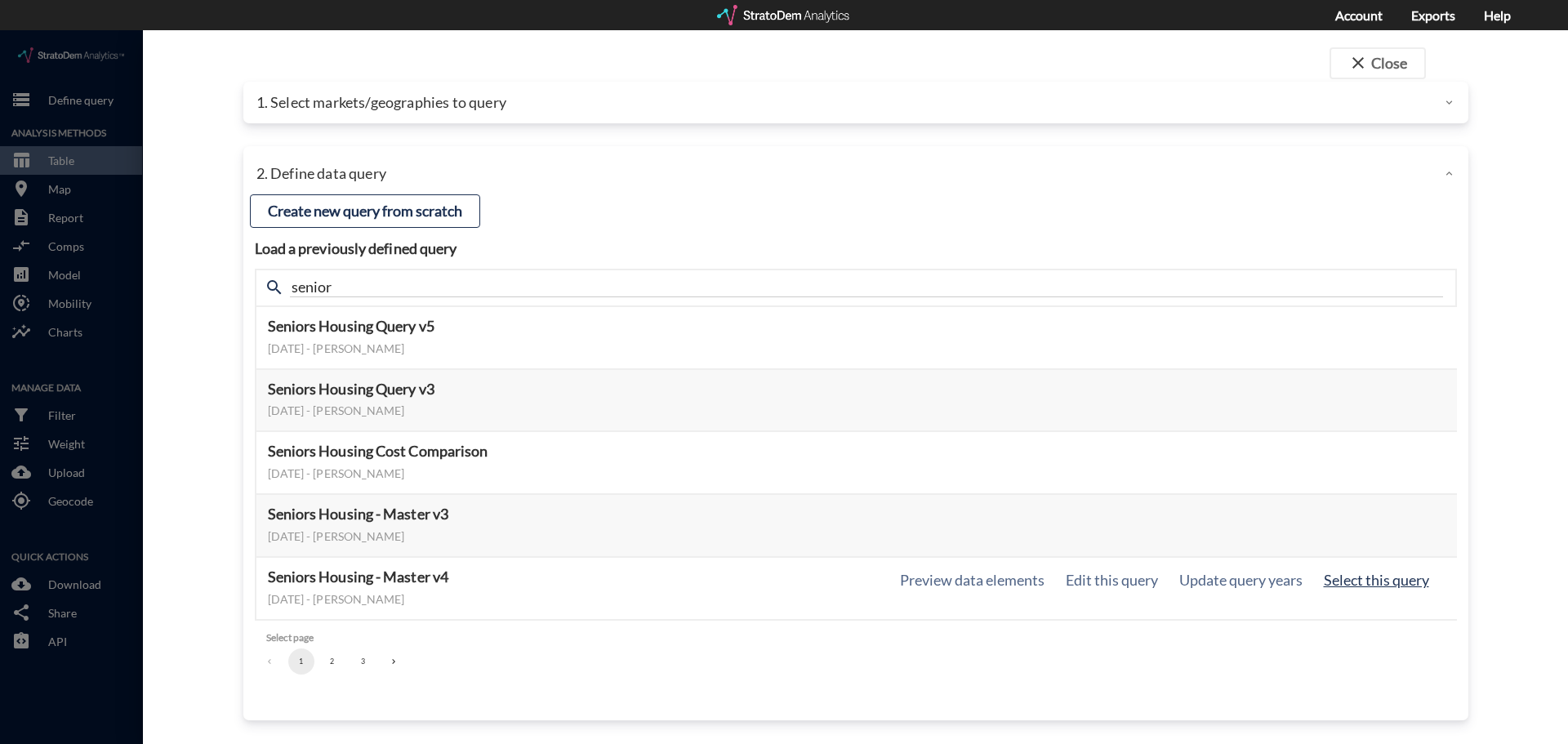
click button "Select this query"
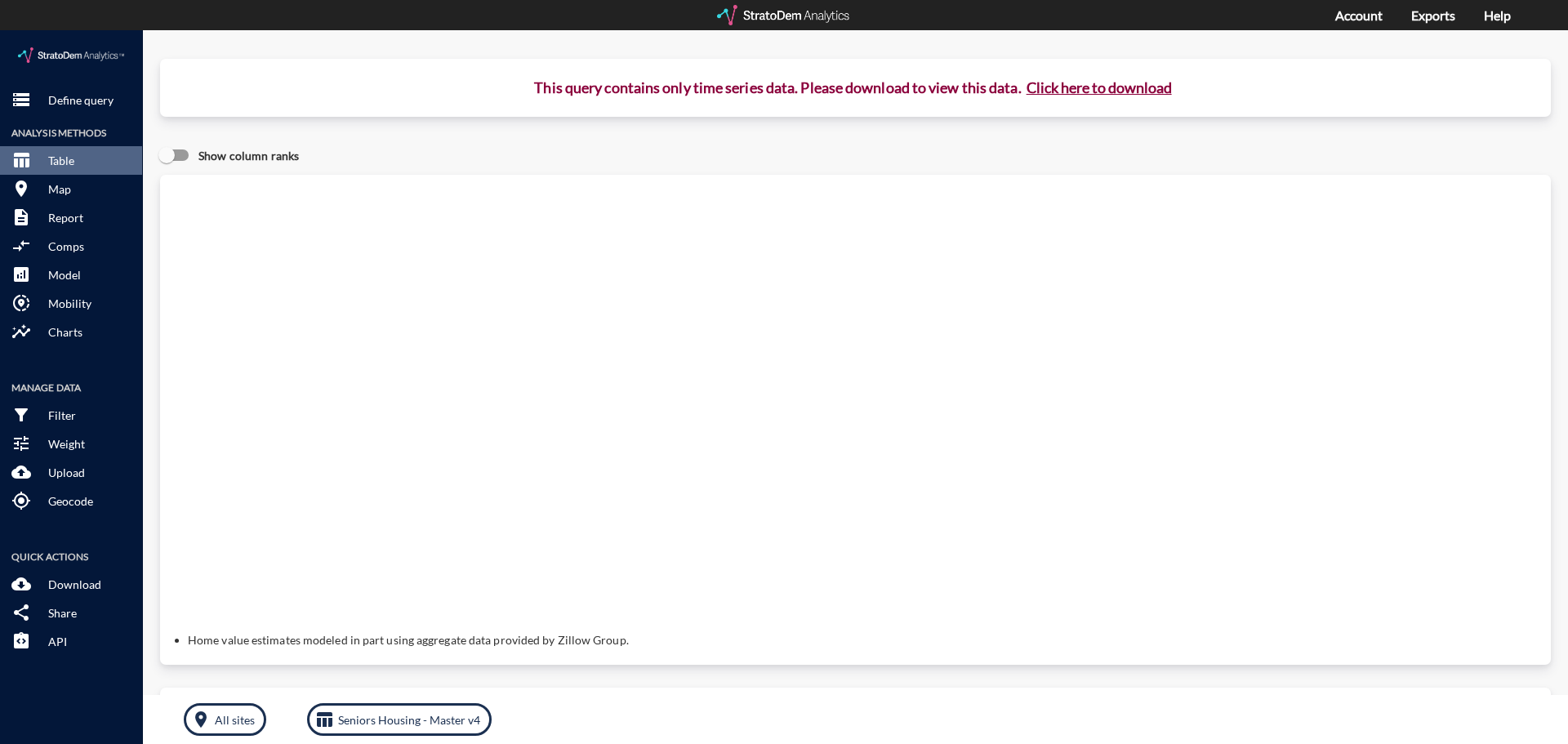
click button "Click here to download"
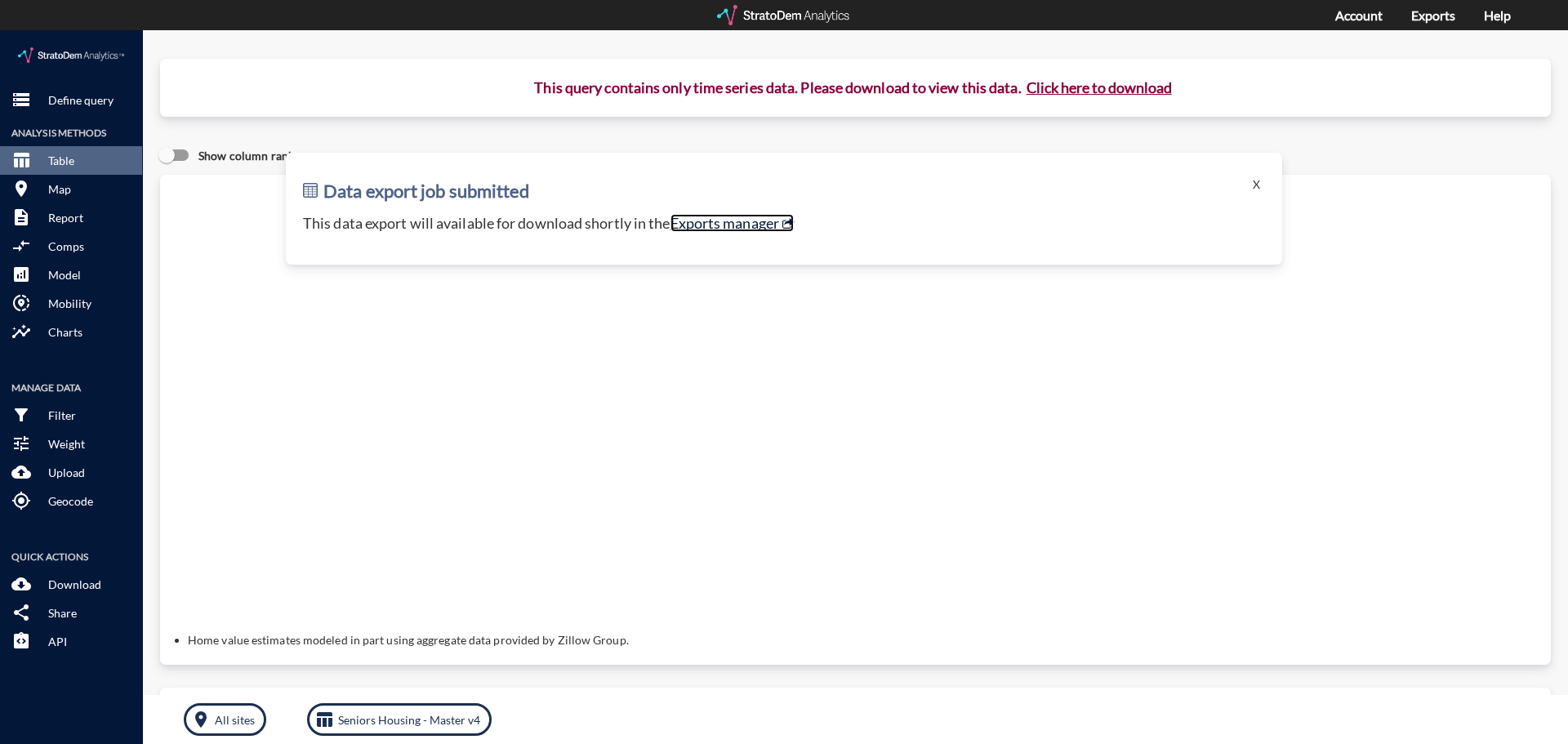
click link "Exports manager"
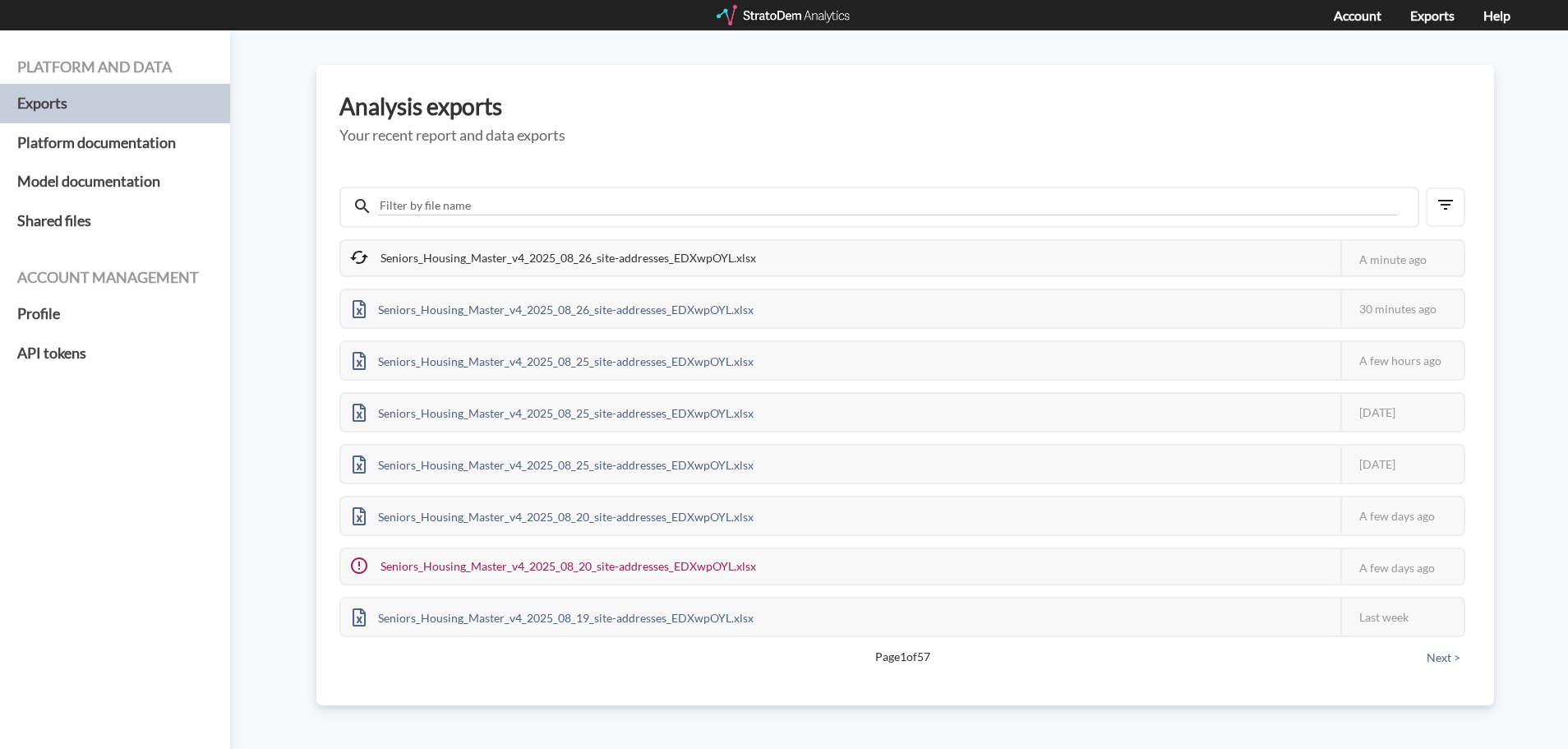
click at [663, 261] on div "Seniors_Housing_Master_v4_2025_08_26_site-addresses_EDXwpOYL.xlsx" at bounding box center [554, 258] width 426 height 34
click at [656, 261] on div "Seniors_Housing_Master_v4_2025_08_26_site-addresses_EDXwpOYL.xlsx" at bounding box center [554, 258] width 426 height 34
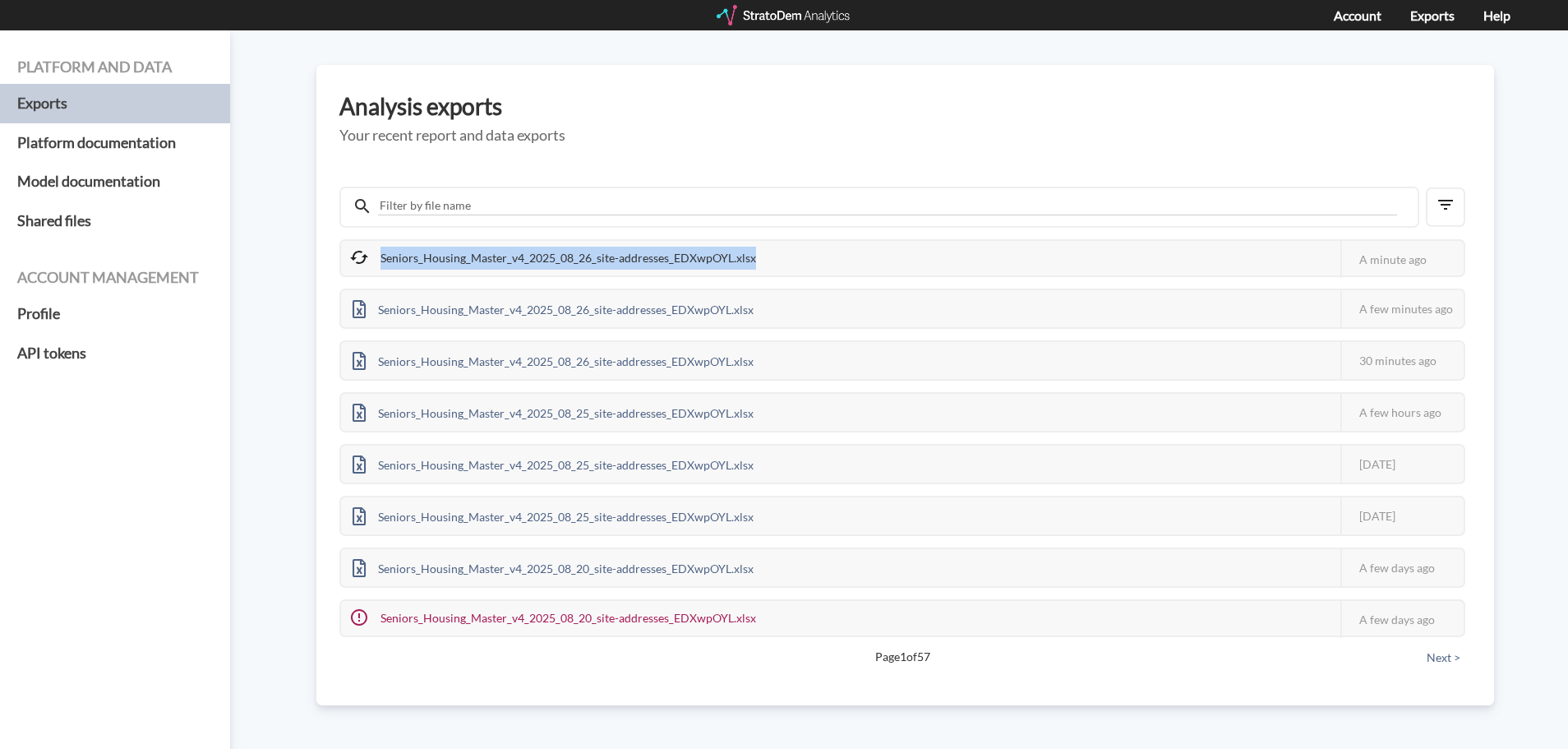
drag, startPoint x: 757, startPoint y: 251, endPoint x: 369, endPoint y: 250, distance: 388.0
click at [369, 250] on div "Seniors_Housing_Master_v4_2025_08_26_site-addresses_EDXwpOYL.xlsx" at bounding box center [554, 258] width 426 height 34
click at [399, 260] on div "Seniors_Housing_Master_v4_2025_08_26_site-addresses_EDXwpOYL.xlsx" at bounding box center [554, 258] width 426 height 34
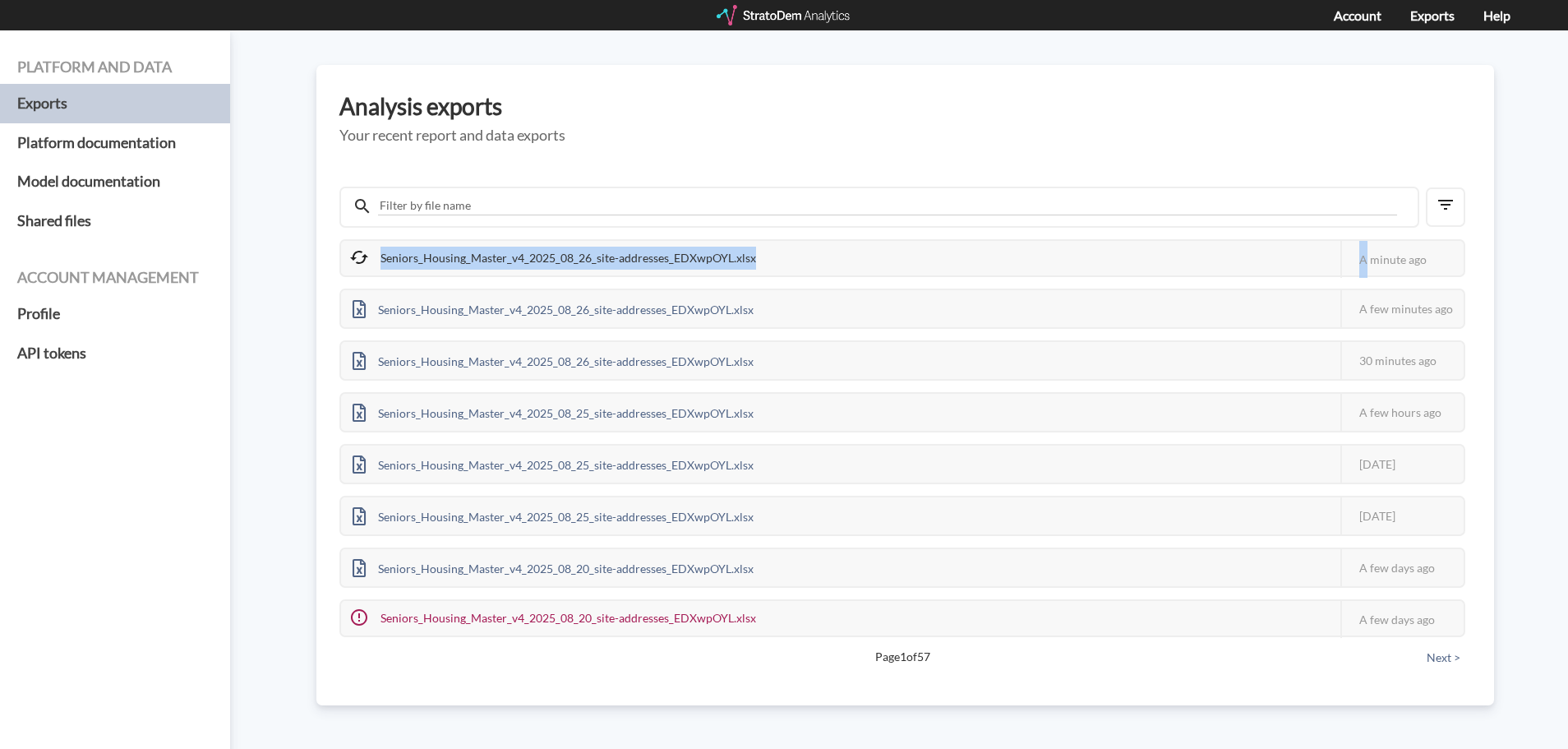
click at [399, 260] on div "Seniors_Housing_Master_v4_2025_08_26_site-addresses_EDXwpOYL.xlsx" at bounding box center [554, 258] width 426 height 34
drag, startPoint x: 399, startPoint y: 260, endPoint x: 470, endPoint y: 274, distance: 72.4
click at [470, 274] on div "Seniors_Housing_Master_v4_2025_08_26_site-addresses_EDXwpOYL.xlsx" at bounding box center [554, 258] width 426 height 34
click at [472, 272] on div "Seniors_Housing_Master_v4_2025_08_26_site-addresses_EDXwpOYL.xlsx" at bounding box center [554, 258] width 426 height 34
click at [486, 266] on div "Seniors_Housing_Master_v4_2025_08_26_site-addresses_EDXwpOYL.xlsx" at bounding box center [554, 258] width 426 height 34
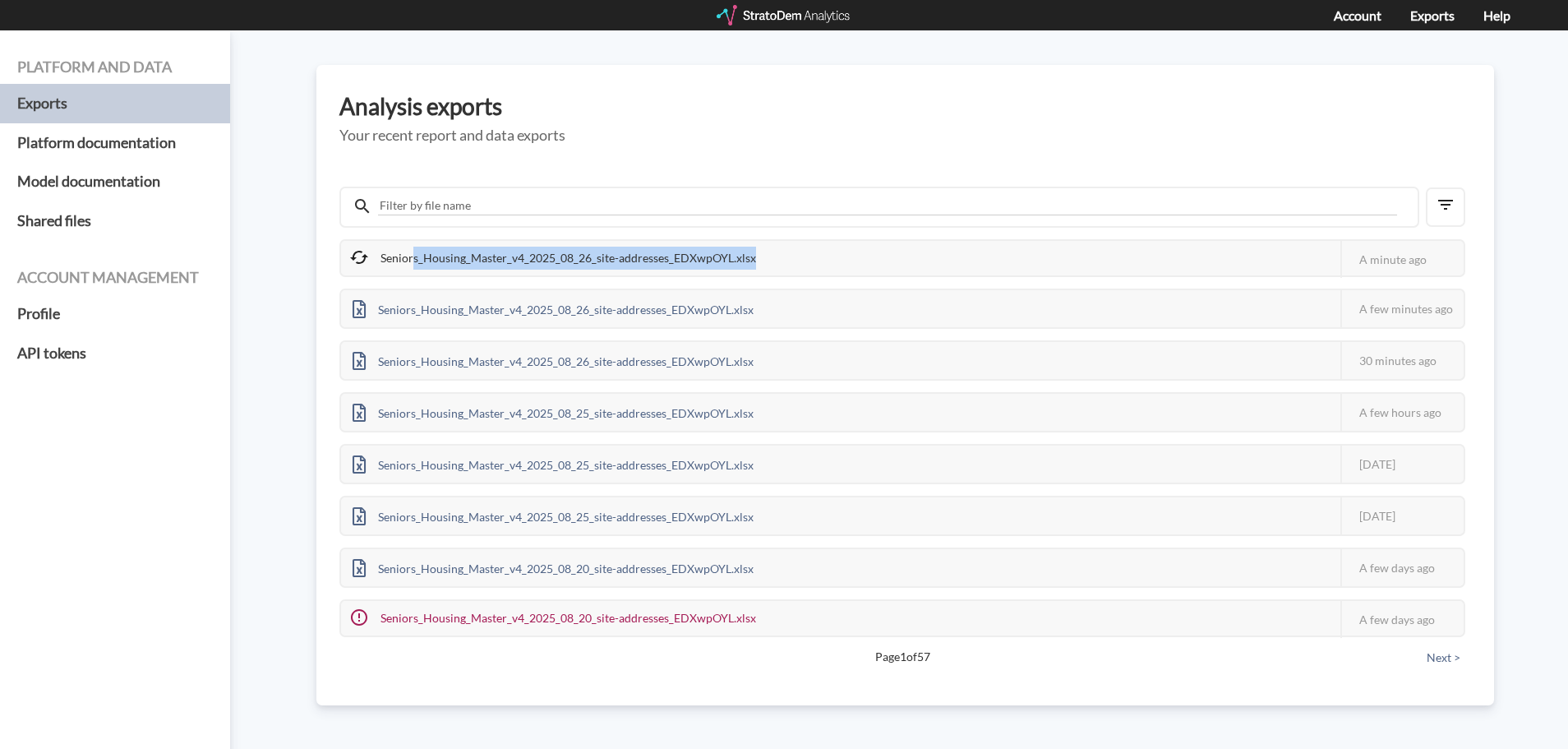
drag, startPoint x: 758, startPoint y: 262, endPoint x: 398, endPoint y: 264, distance: 360.0
click at [398, 264] on div "Seniors_Housing_Master_v4_2025_08_26_site-addresses_EDXwpOYL.xlsx" at bounding box center [554, 258] width 426 height 34
click at [378, 263] on div "Seniors_Housing_Master_v4_2025_08_26_site-addresses_EDXwpOYL.xlsx" at bounding box center [554, 258] width 426 height 34
drag, startPoint x: 382, startPoint y: 261, endPoint x: 755, endPoint y: 264, distance: 373.0
click at [755, 264] on div "Seniors_Housing_Master_v4_2025_08_26_site-addresses_EDXwpOYL.xlsx" at bounding box center [554, 258] width 426 height 34
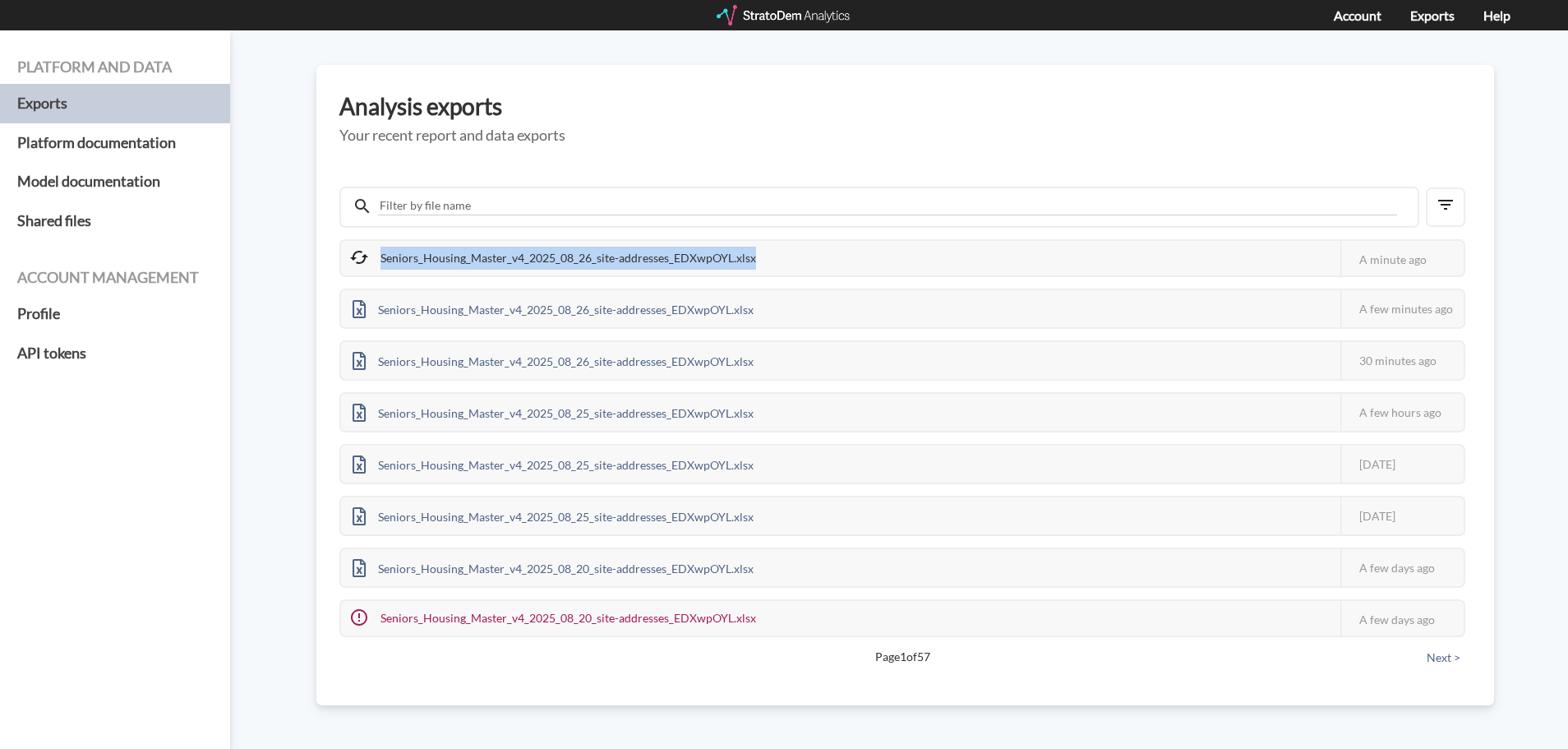
click at [756, 264] on div "Seniors_Housing_Master_v4_2025_08_26_site-addresses_EDXwpOYL.xlsx" at bounding box center [554, 258] width 426 height 34
drag, startPoint x: 750, startPoint y: 263, endPoint x: 643, endPoint y: 264, distance: 107.0
click at [644, 264] on div "Seniors_Housing_Master_v4_2025_08_26_site-addresses_EDXwpOYL.xlsx" at bounding box center [554, 258] width 426 height 34
click at [643, 264] on div "Seniors_Housing_Master_v4_2025_08_26_site-addresses_EDXwpOYL.xlsx" at bounding box center [554, 258] width 426 height 34
click at [678, 257] on div "Seniors_Housing_Master_v4_2025_08_26_site-addresses_EDXwpOYL.xlsx" at bounding box center [554, 258] width 426 height 34
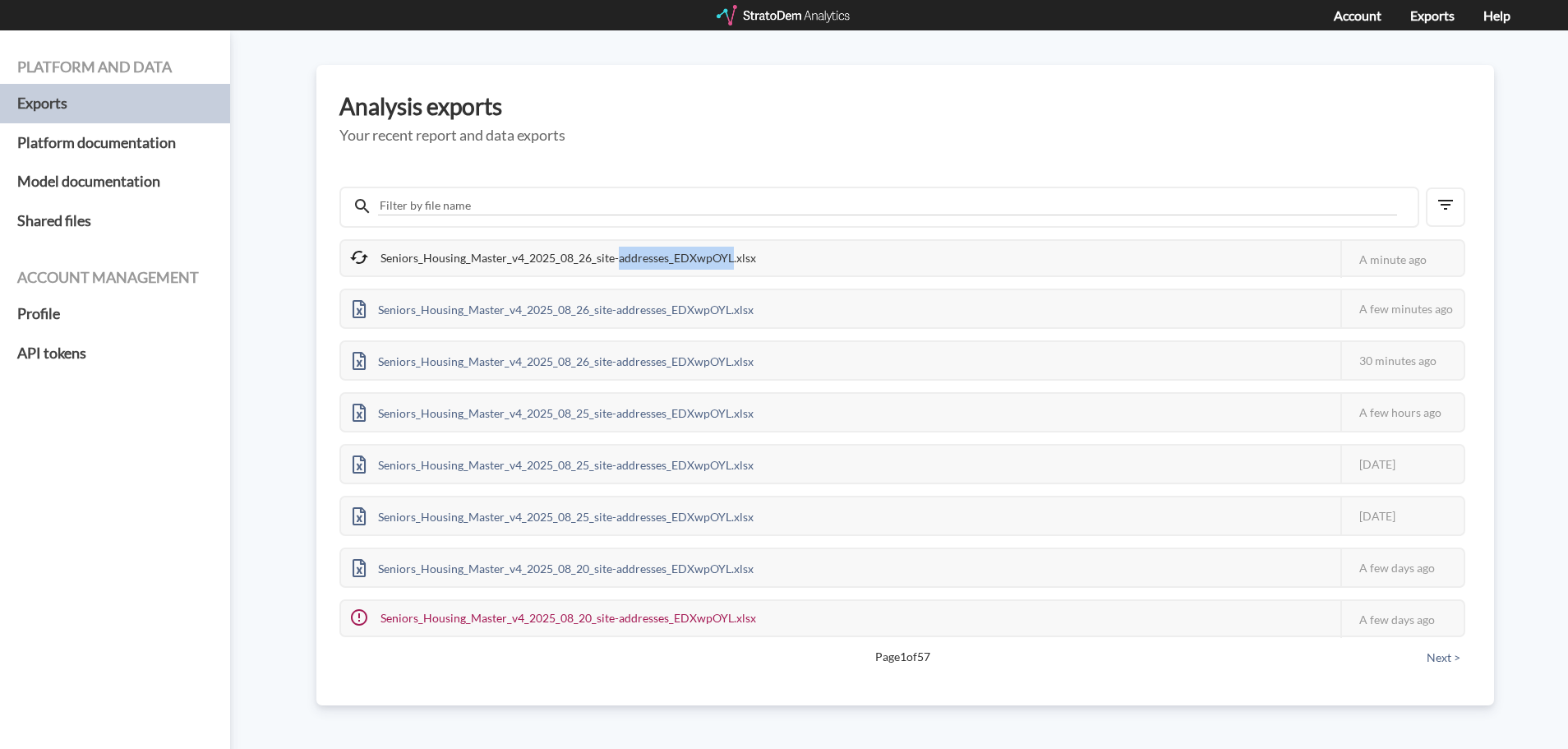
click at [678, 257] on div "Seniors_Housing_Master_v4_2025_08_26_site-addresses_EDXwpOYL.xlsx" at bounding box center [554, 258] width 426 height 34
click at [678, 258] on div "Seniors_Housing_Master_v4_2025_08_26_site-addresses_EDXwpOYL.xlsx" at bounding box center [554, 258] width 426 height 34
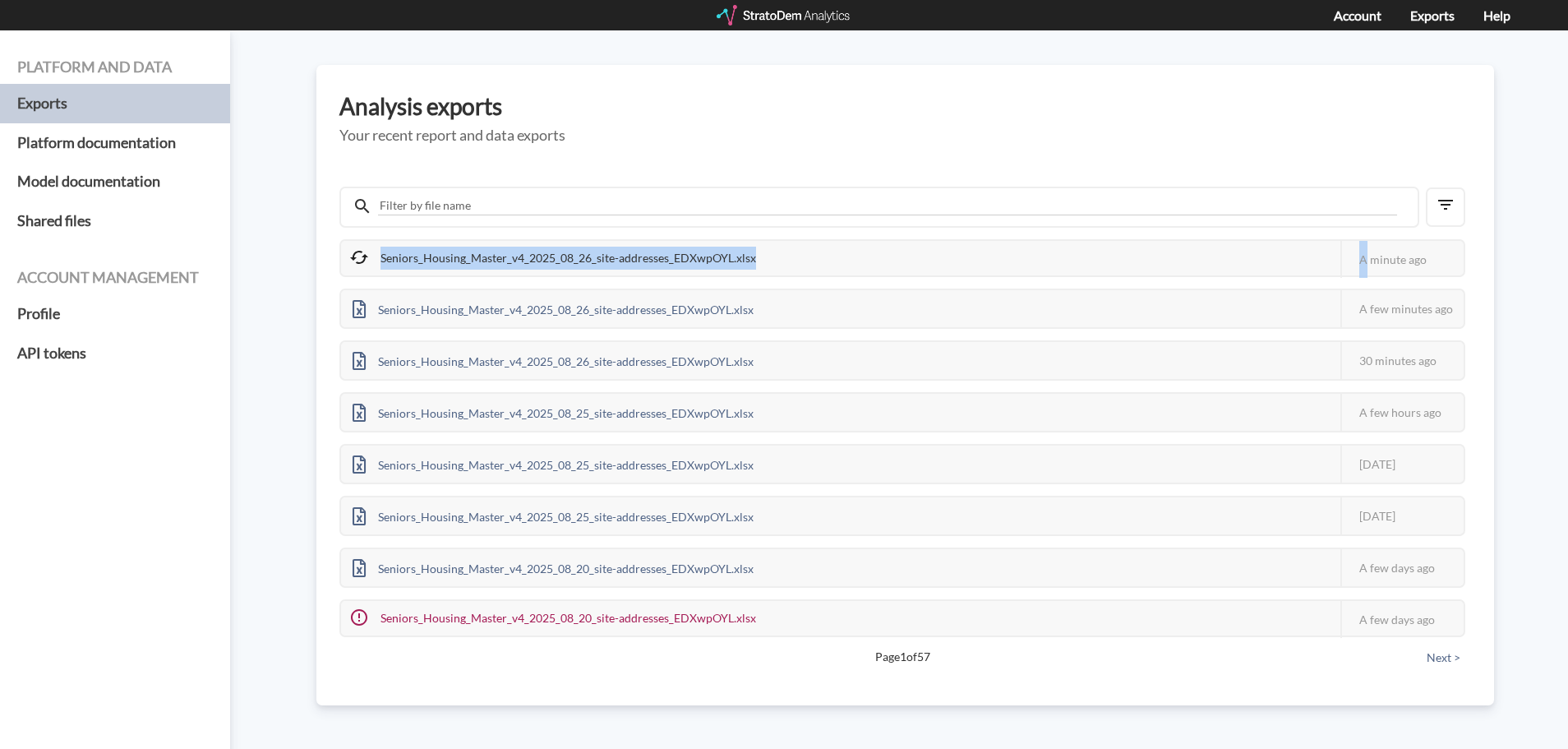
click at [678, 258] on div "Seniors_Housing_Master_v4_2025_08_26_site-addresses_EDXwpOYL.xlsx" at bounding box center [554, 258] width 426 height 34
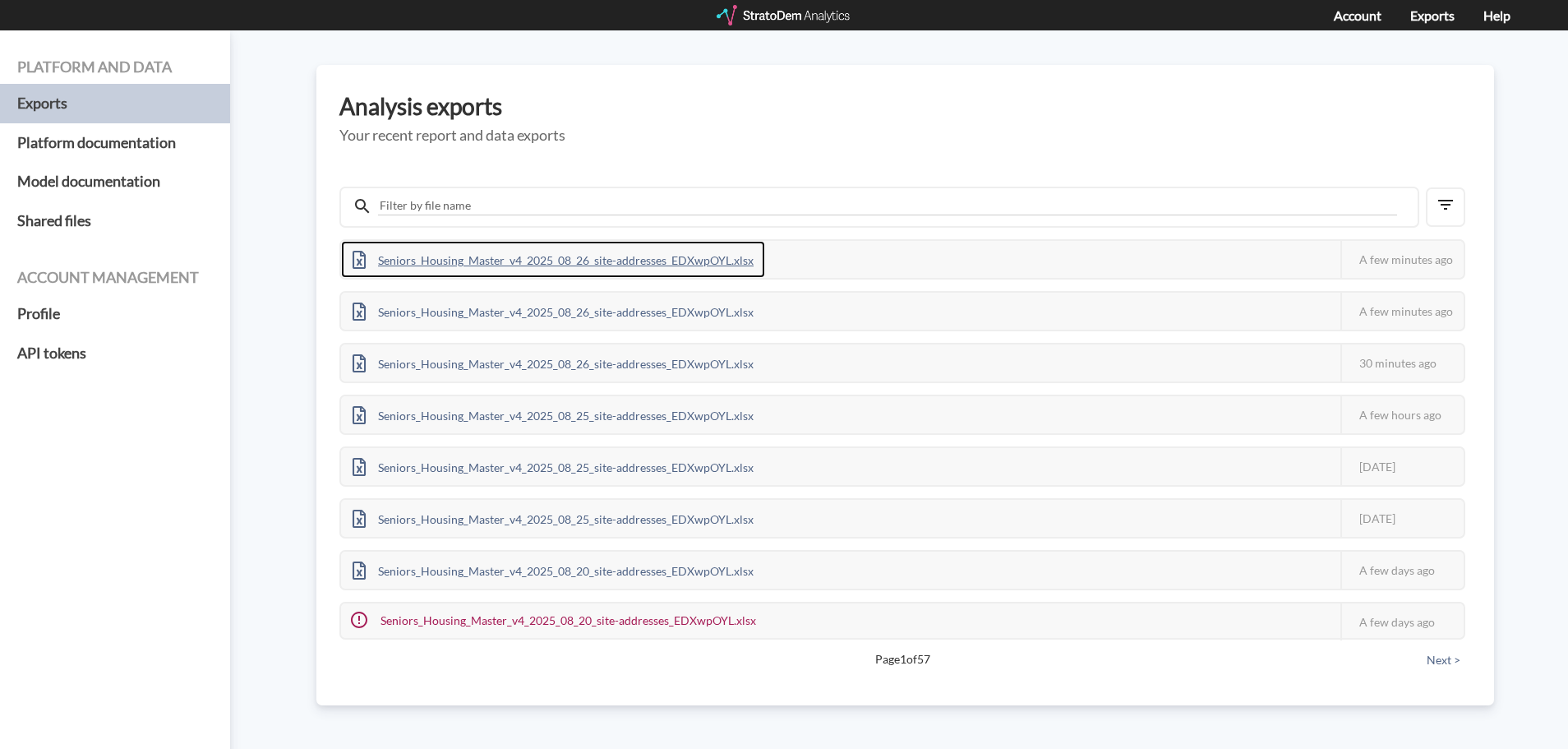
click at [706, 260] on div "Seniors_Housing_Master_v4_2025_08_26_site-addresses_EDXwpOYL.xlsx" at bounding box center [553, 259] width 424 height 37
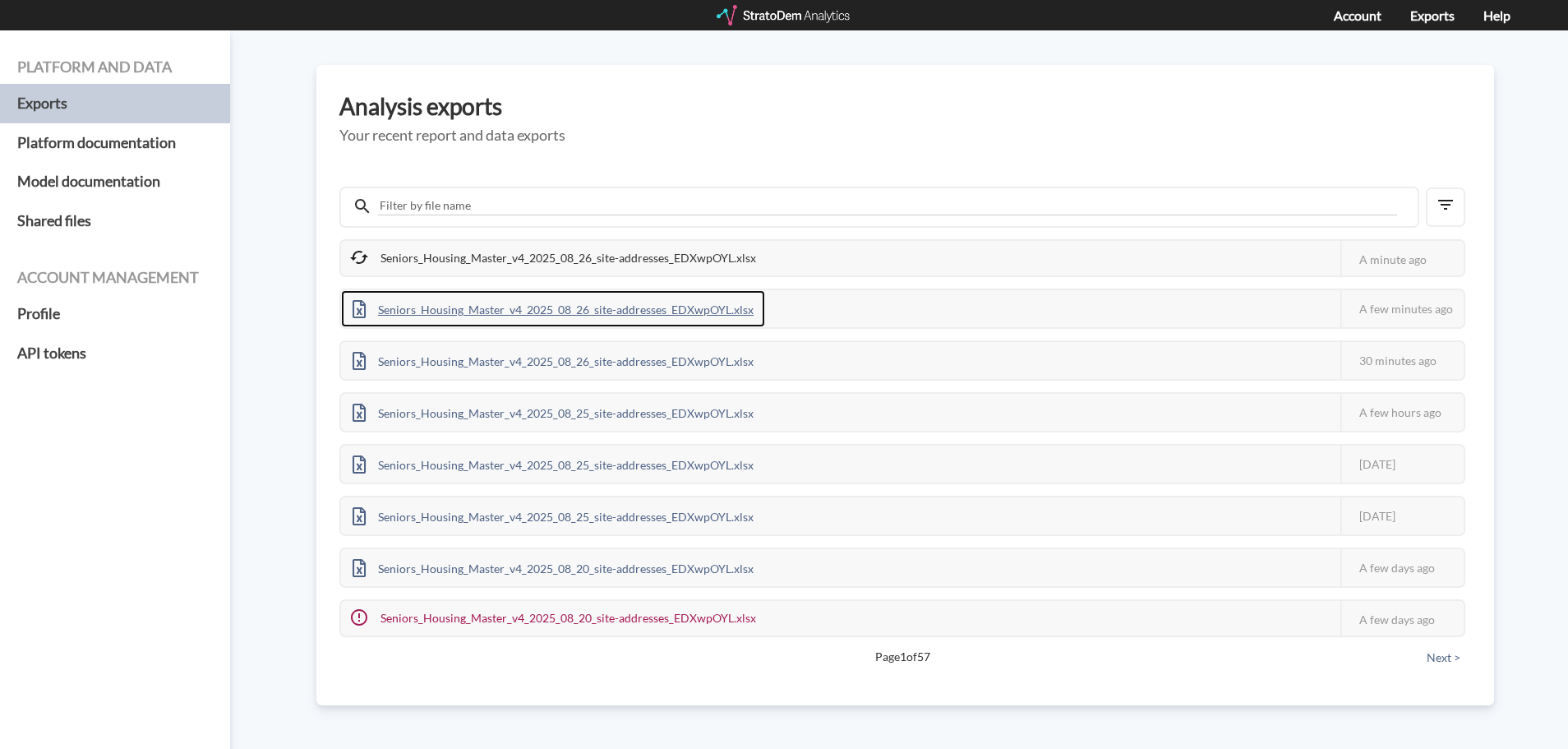
click at [673, 319] on div "Seniors_Housing_Master_v4_2025_08_26_site-addresses_EDXwpOYL.xlsx" at bounding box center [553, 308] width 424 height 37
